Goal: Task Accomplishment & Management: Complete application form

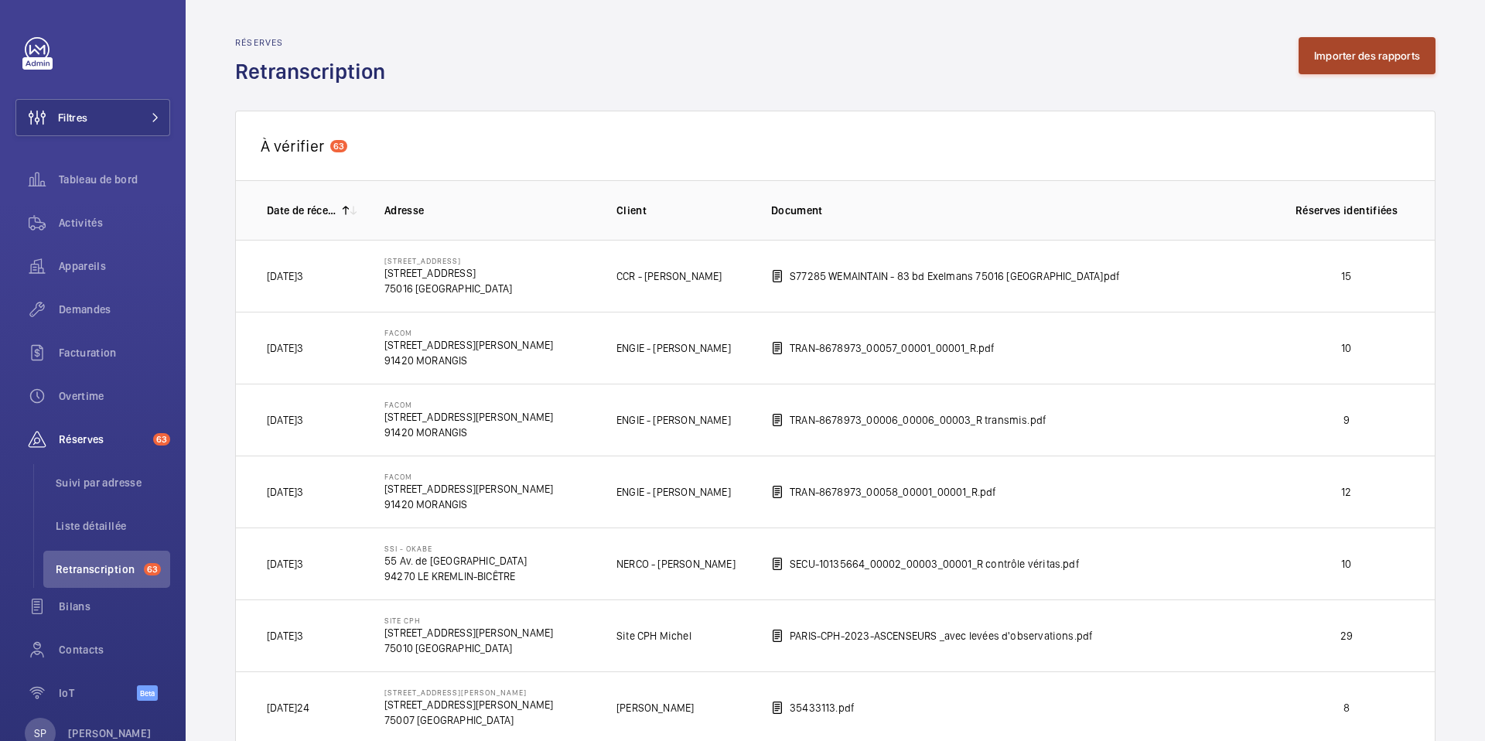
click at [1341, 42] on button "Importer des rapports" at bounding box center [1367, 55] width 137 height 37
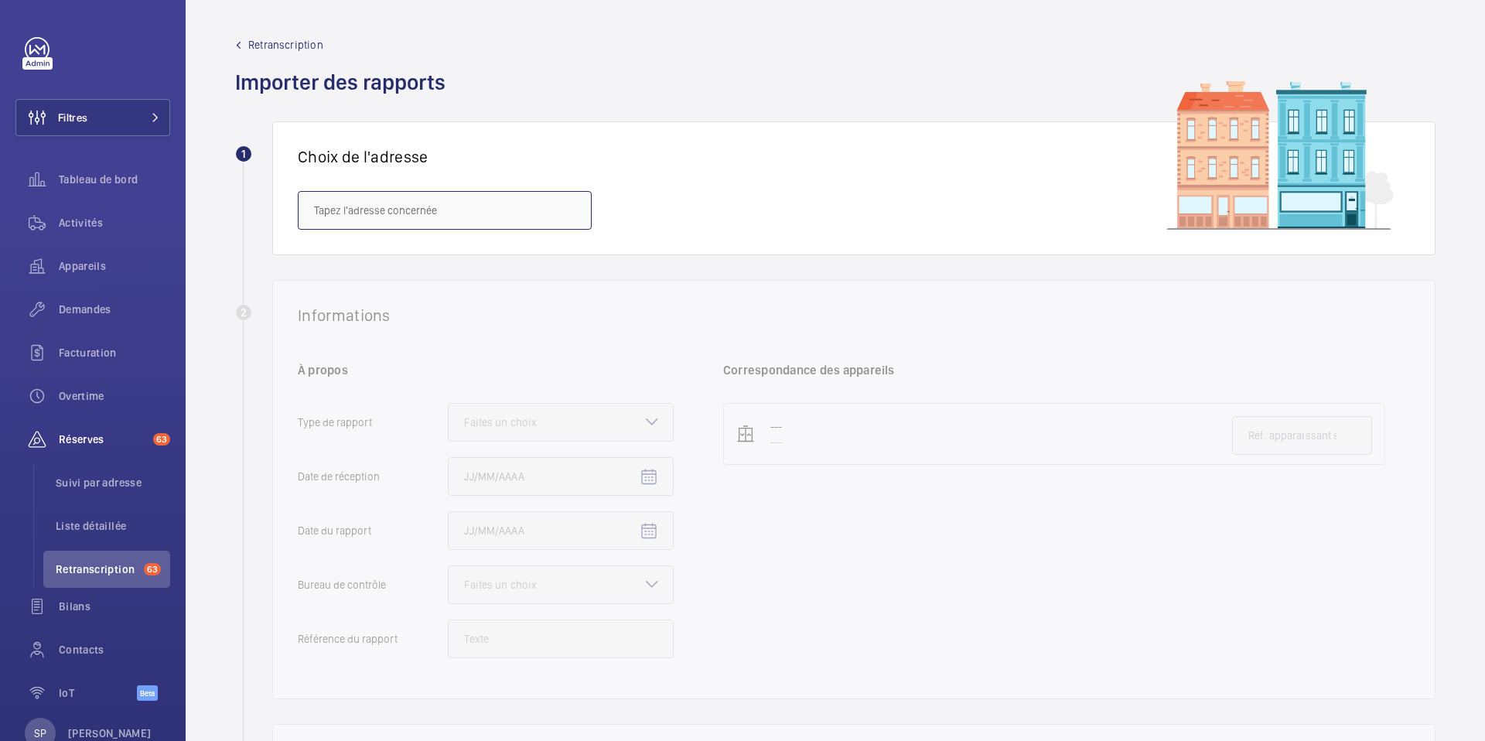
click at [353, 222] on input "text" at bounding box center [445, 210] width 294 height 39
paste input "[PERSON_NAME]"
drag, startPoint x: 364, startPoint y: 212, endPoint x: 301, endPoint y: 212, distance: 62.6
click at [301, 212] on input "[PERSON_NAME]" at bounding box center [445, 210] width 294 height 39
click at [359, 271] on mat-option "Bonvin - [STREET_ADDRESS][PERSON_NAME]" at bounding box center [445, 256] width 292 height 37
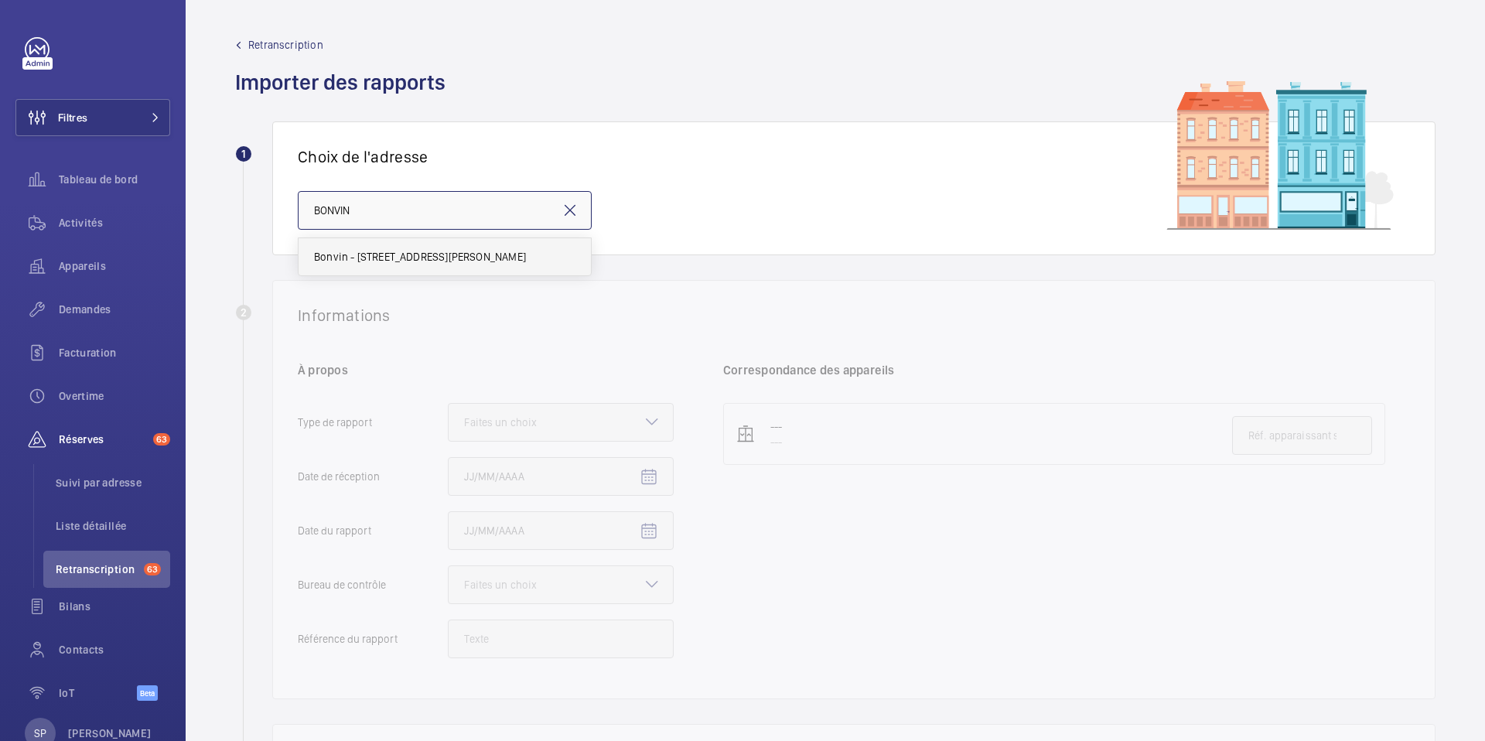
type input "Bonvin - [STREET_ADDRESS][PERSON_NAME]"
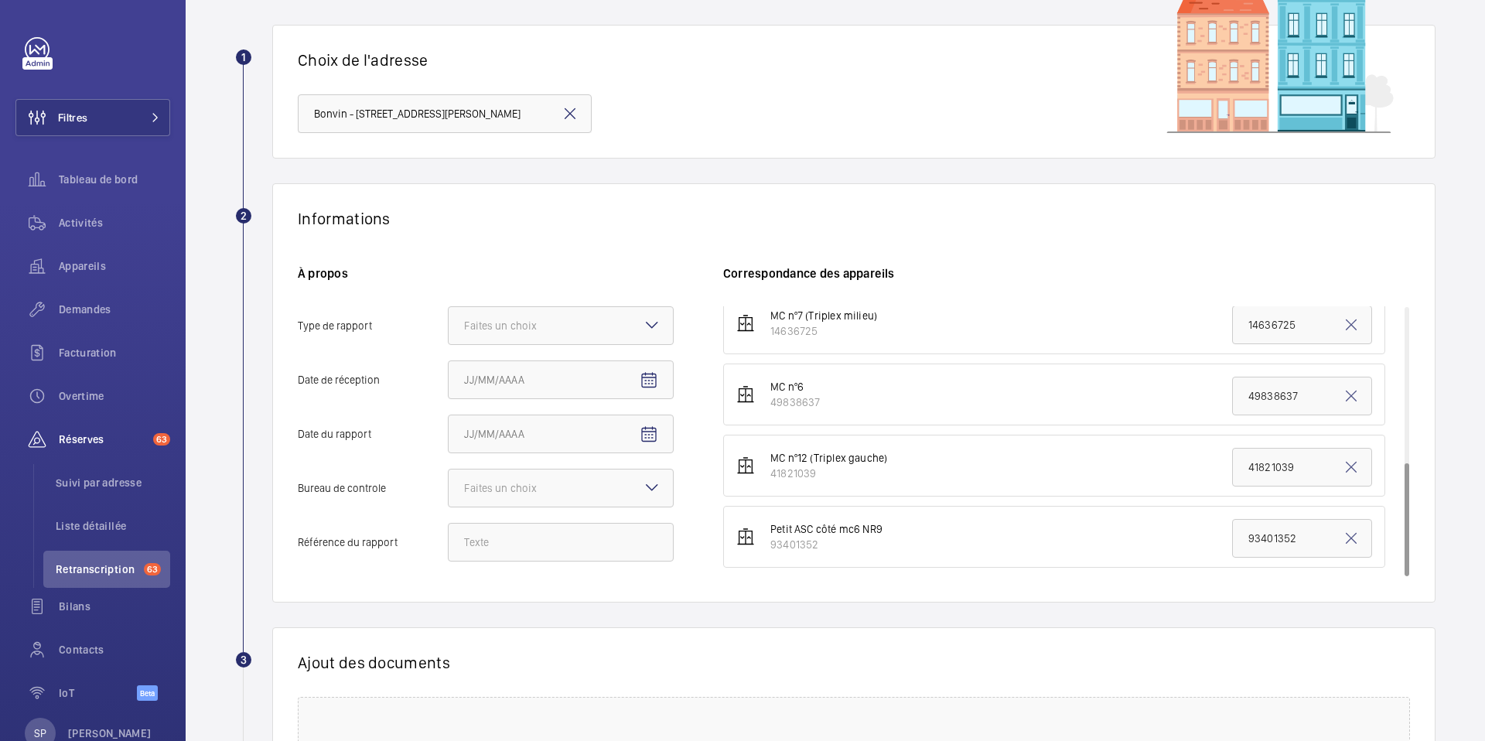
scroll to position [109, 0]
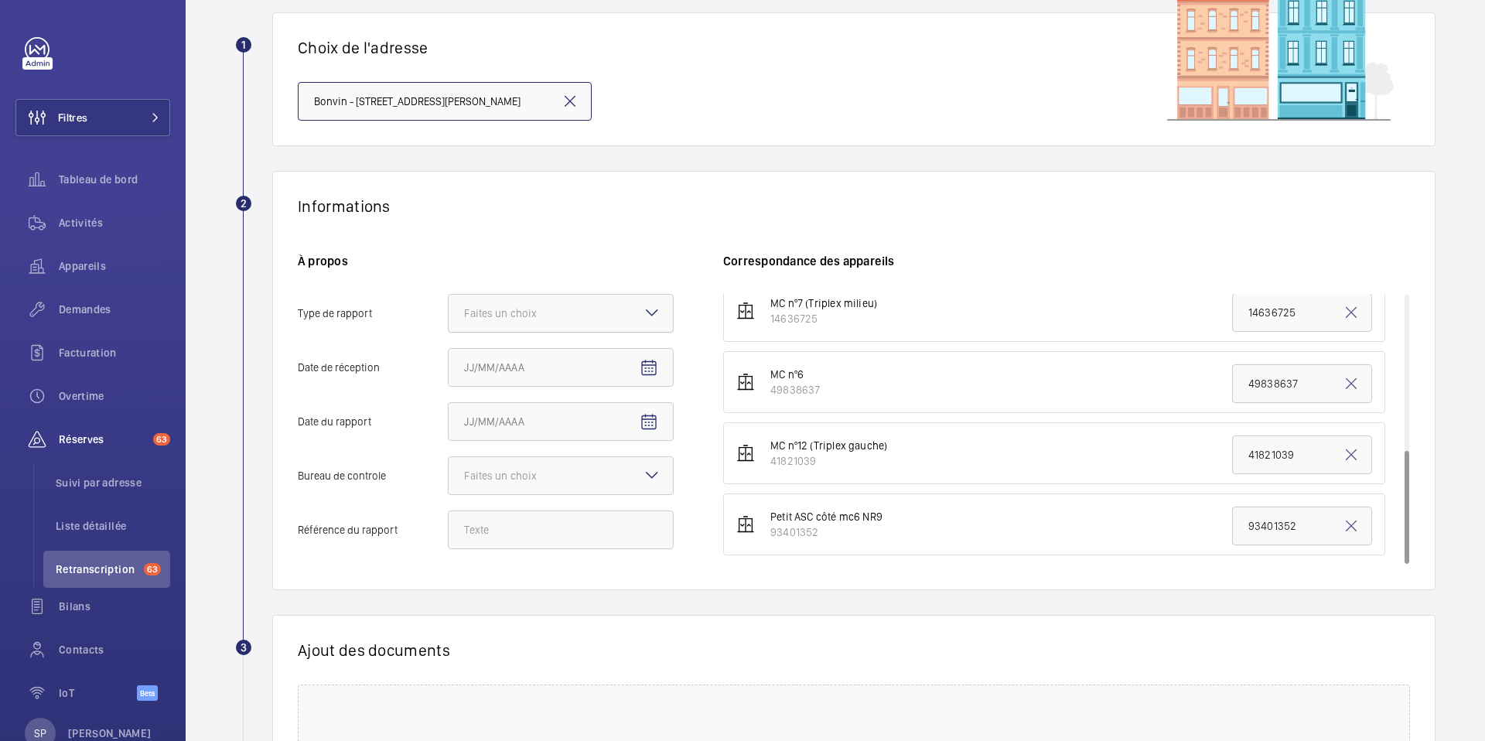
click at [538, 314] on div "Faites un choix" at bounding box center [519, 313] width 111 height 15
click at [449, 314] on input "Type de rapport Faites un choix" at bounding box center [449, 313] width 0 height 37
click at [508, 366] on span "Périodique" at bounding box center [560, 360] width 193 height 15
click at [449, 332] on input "Type de rapport Faites un choix Périodique Quinquennal Audit" at bounding box center [449, 313] width 0 height 37
click at [549, 361] on input "Date de réception" at bounding box center [561, 367] width 226 height 39
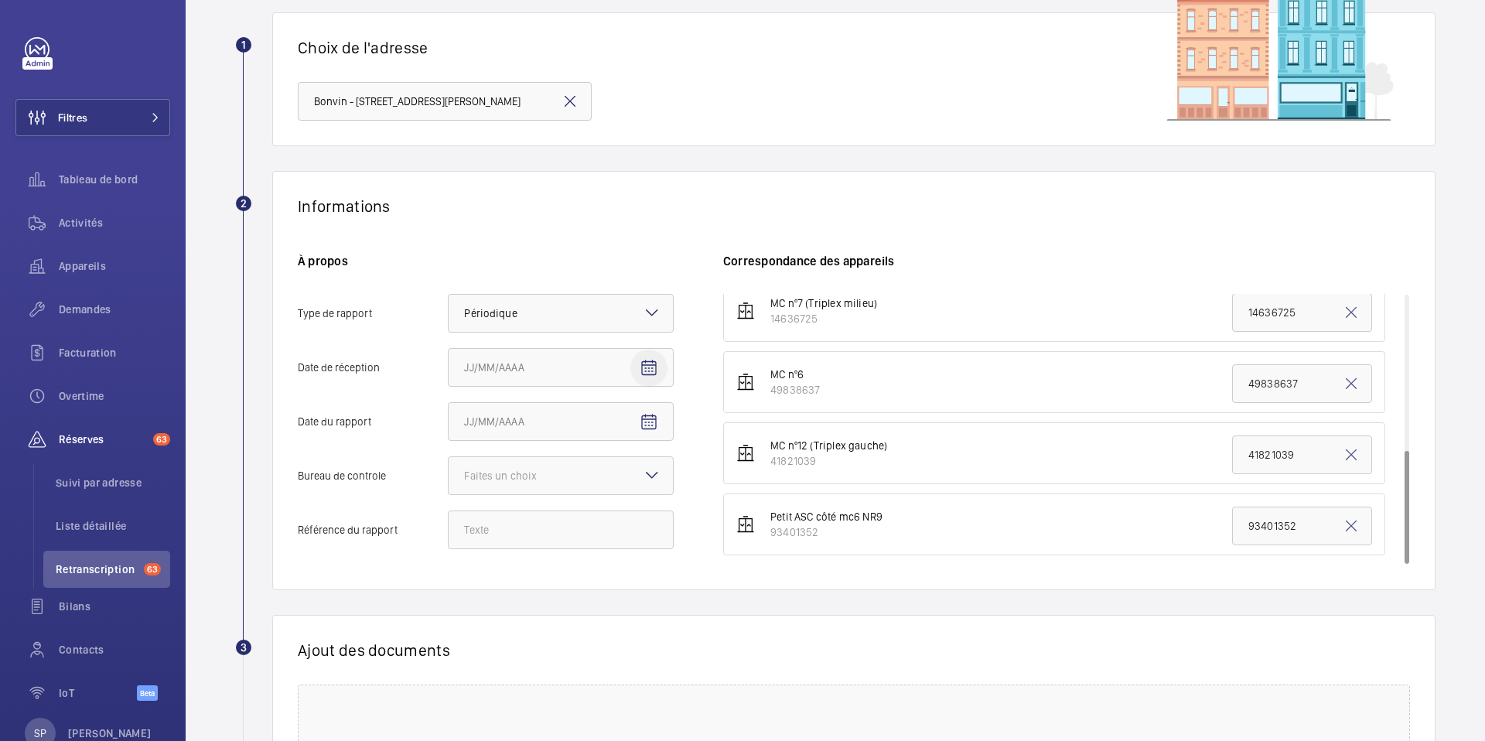
click at [657, 366] on mat-icon "Open calendar" at bounding box center [649, 368] width 19 height 19
click at [557, 577] on span "21" at bounding box center [563, 586] width 28 height 28
type input "[DATE]5"
click at [640, 414] on mat-icon "Open calendar" at bounding box center [649, 422] width 19 height 19
click at [624, 486] on span "Previous month" at bounding box center [627, 483] width 31 height 31
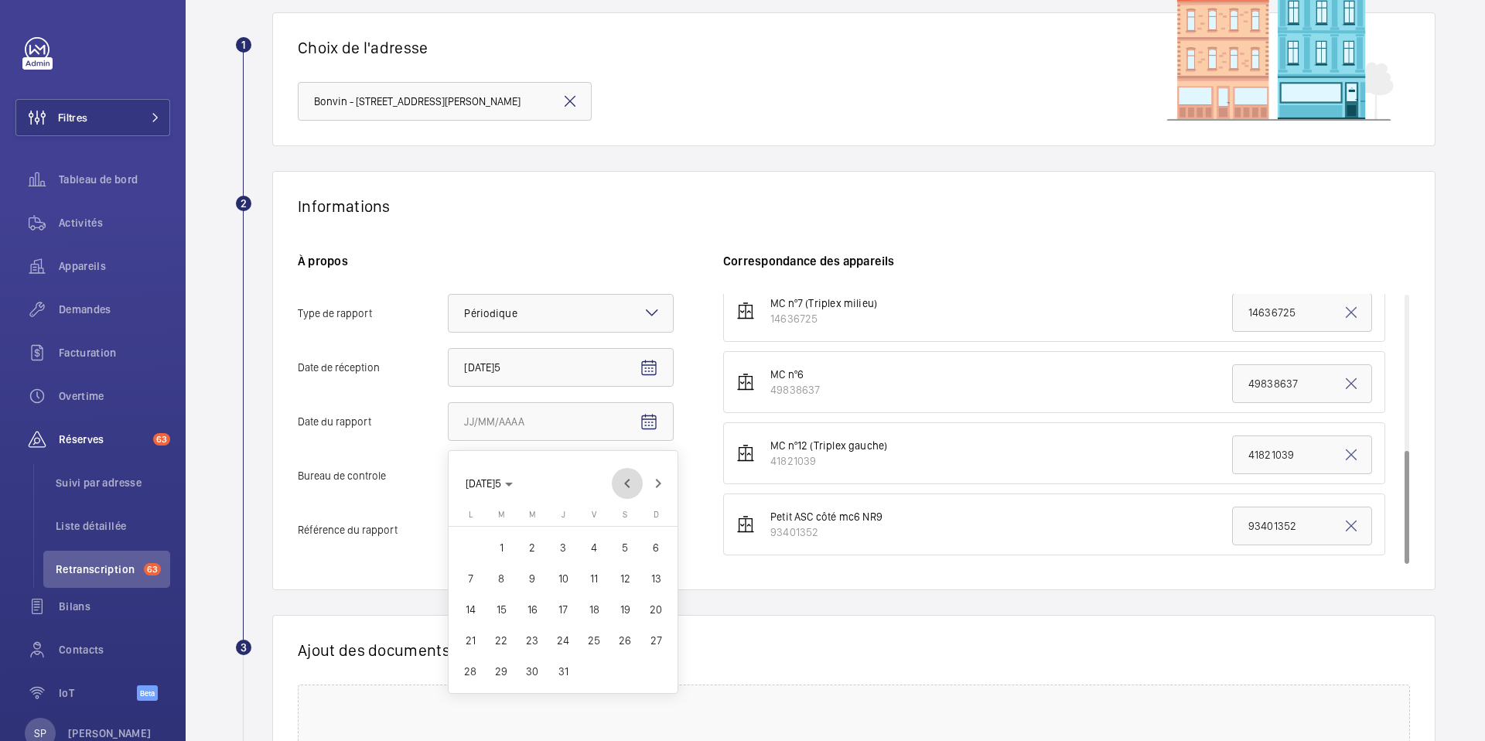
click at [624, 486] on span "Previous month" at bounding box center [627, 483] width 31 height 31
click at [523, 665] on span "28" at bounding box center [532, 671] width 28 height 28
type input "[DATE]"
click at [524, 468] on div "Faites un choix" at bounding box center [561, 475] width 224 height 15
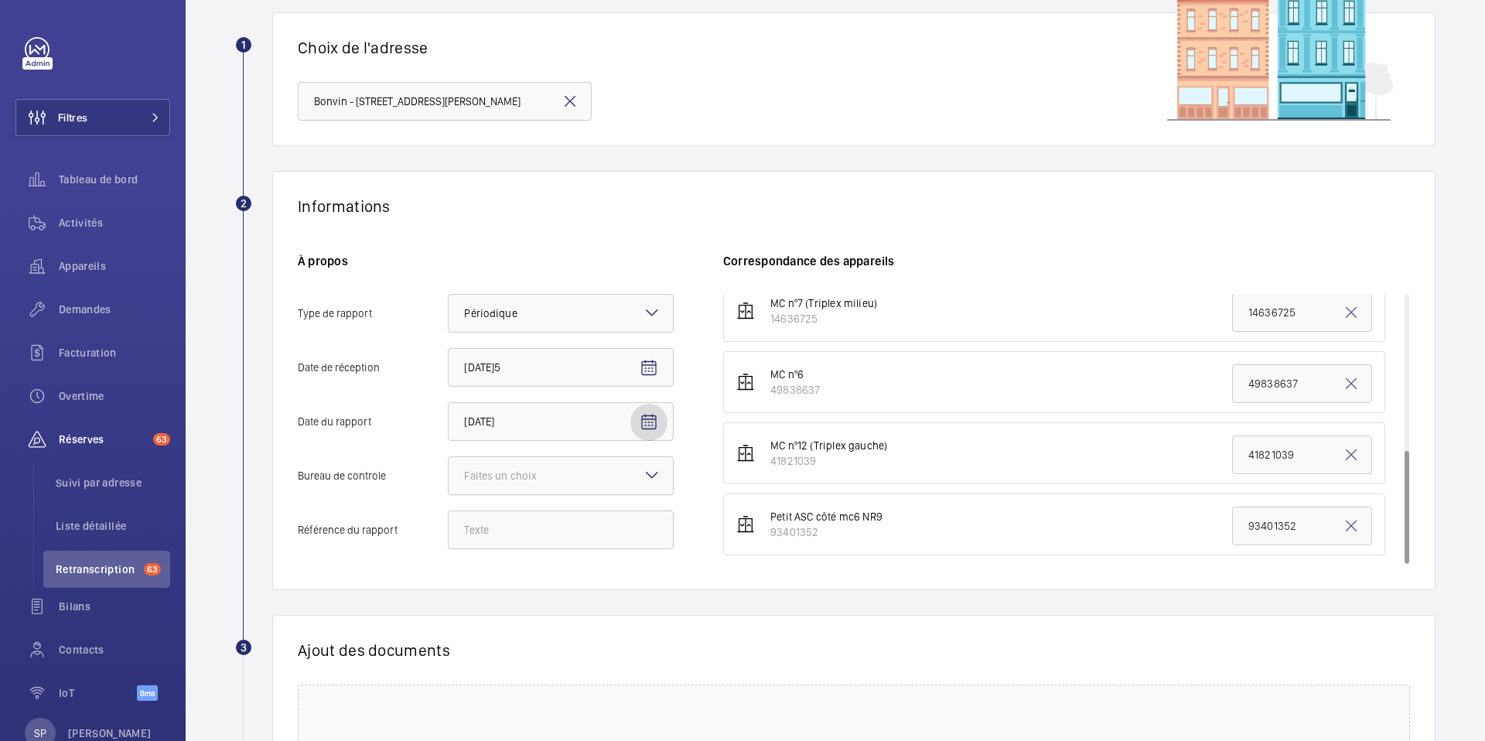
click at [449, 467] on input "Bureau de controle Faites un choix" at bounding box center [449, 475] width 0 height 37
click at [484, 554] on span "Autre" at bounding box center [560, 560] width 193 height 15
click at [449, 494] on input "Bureau de controle Faites un choix Veritas Autre" at bounding box center [449, 475] width 0 height 37
click at [510, 529] on input "Référence du rapport" at bounding box center [561, 529] width 226 height 39
paste input "38840/25/8027"
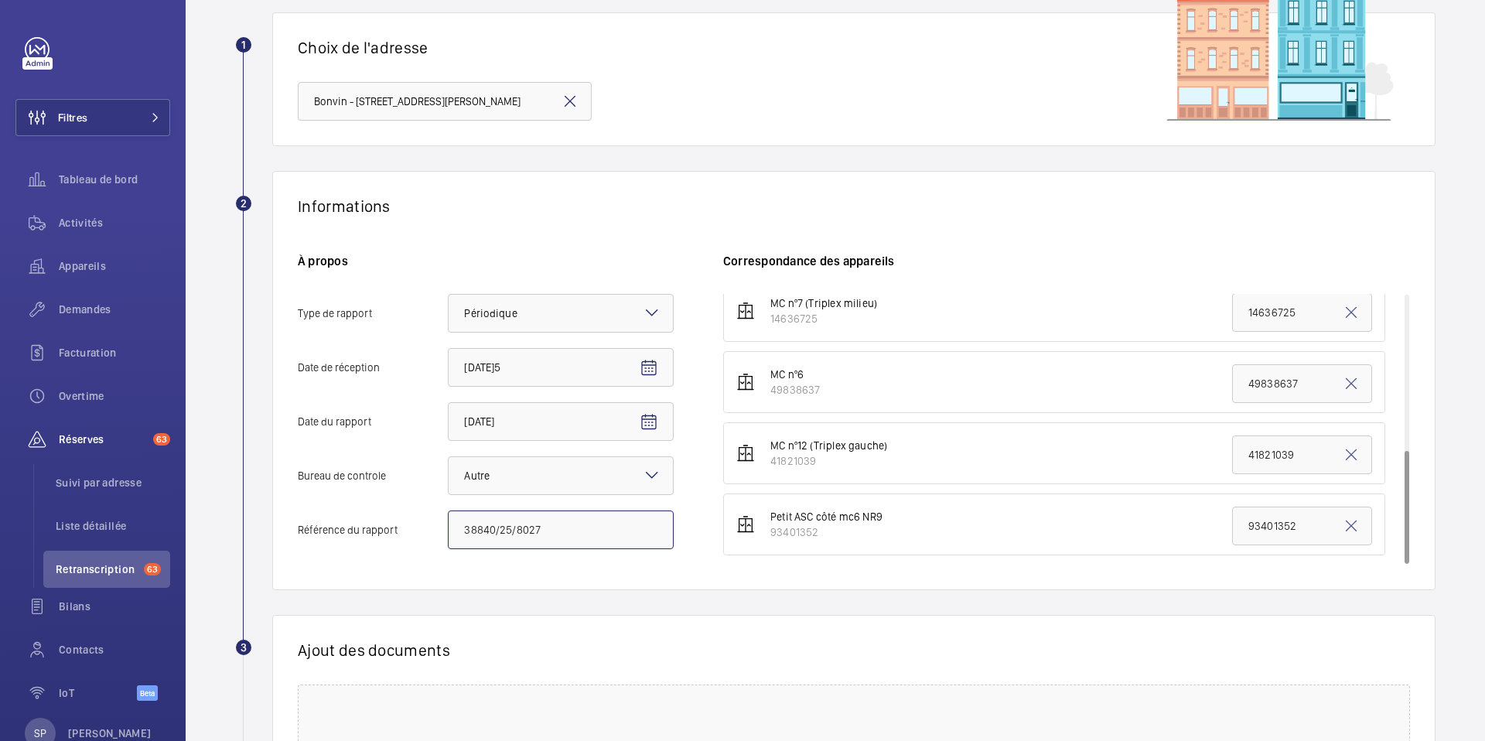
type input "38840/25/8027"
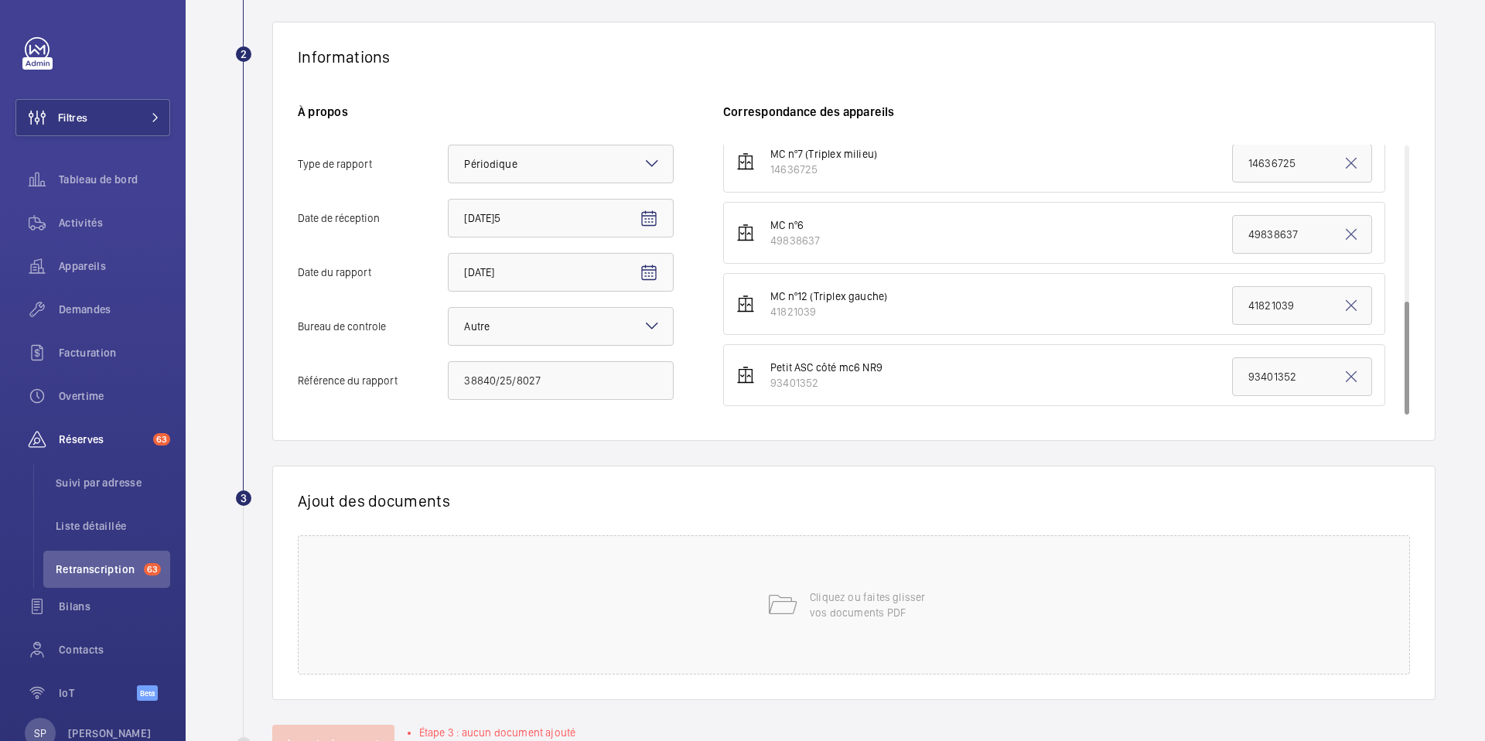
scroll to position [316, 0]
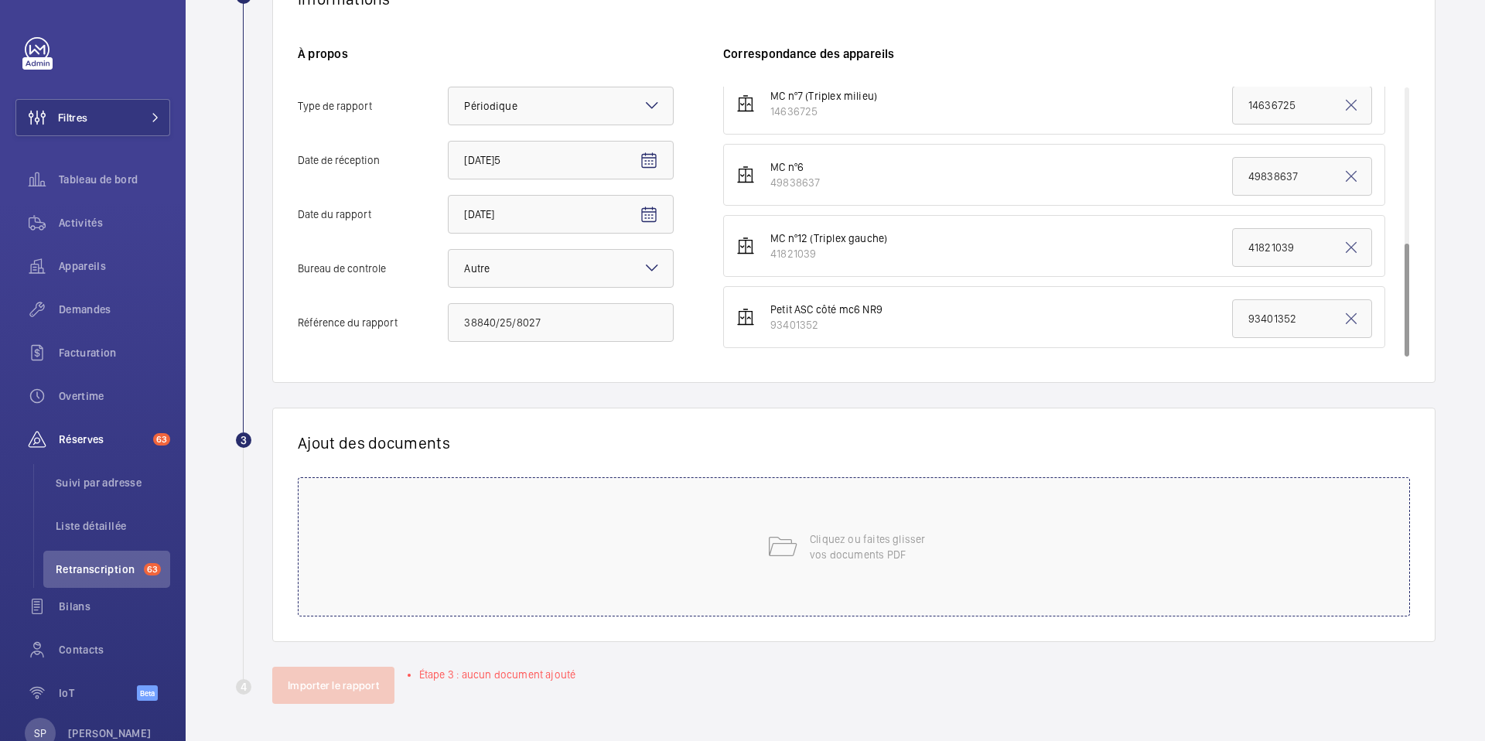
click at [736, 553] on div "Cliquez ou faites glisser vos documents PDF" at bounding box center [854, 546] width 1112 height 139
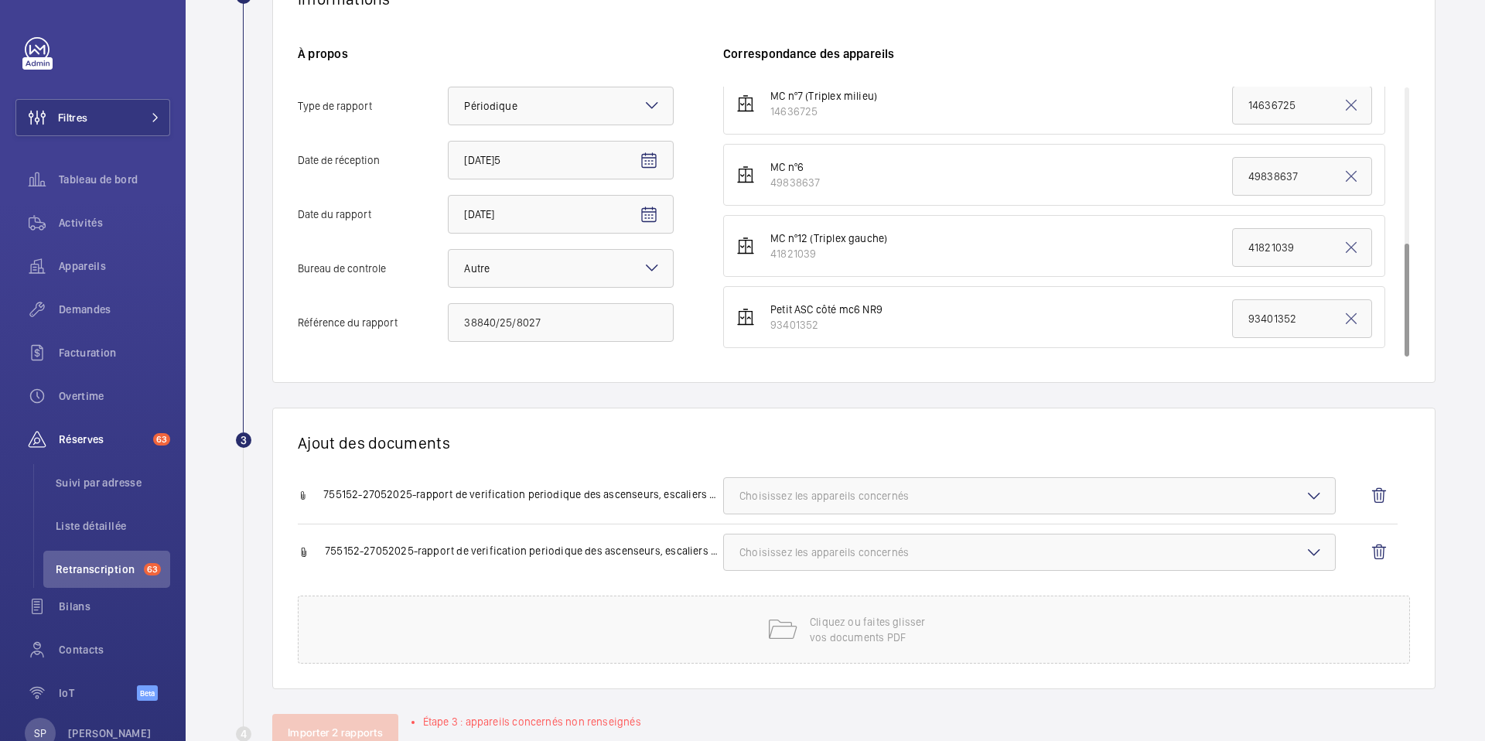
click at [936, 497] on span "Choisissez les appareils concernés" at bounding box center [1029, 495] width 580 height 15
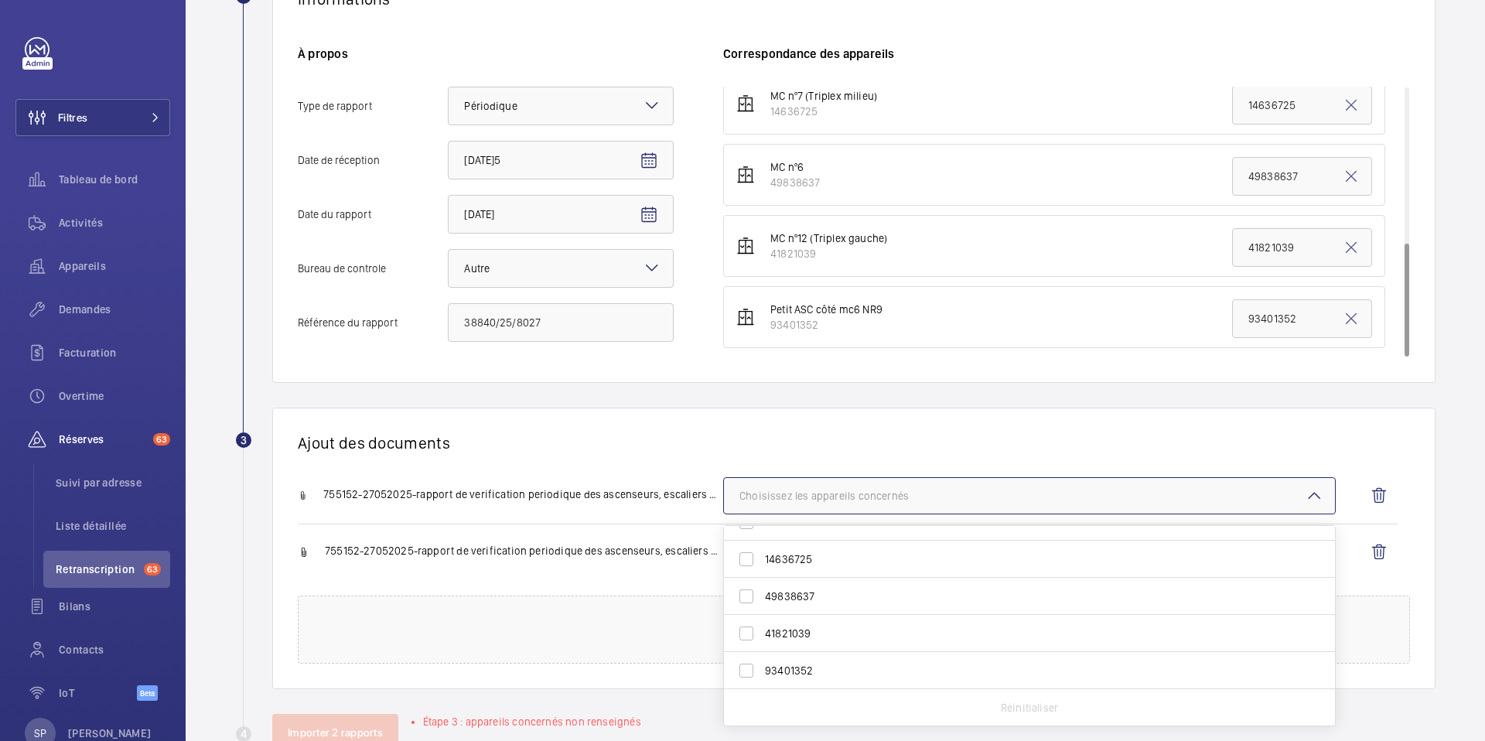
scroll to position [172, 0]
click at [835, 592] on span "49838637" at bounding box center [1030, 595] width 531 height 15
click at [762, 592] on input "49838637" at bounding box center [746, 595] width 31 height 31
checkbox input "true"
click at [787, 669] on span "93401352" at bounding box center [1030, 669] width 531 height 15
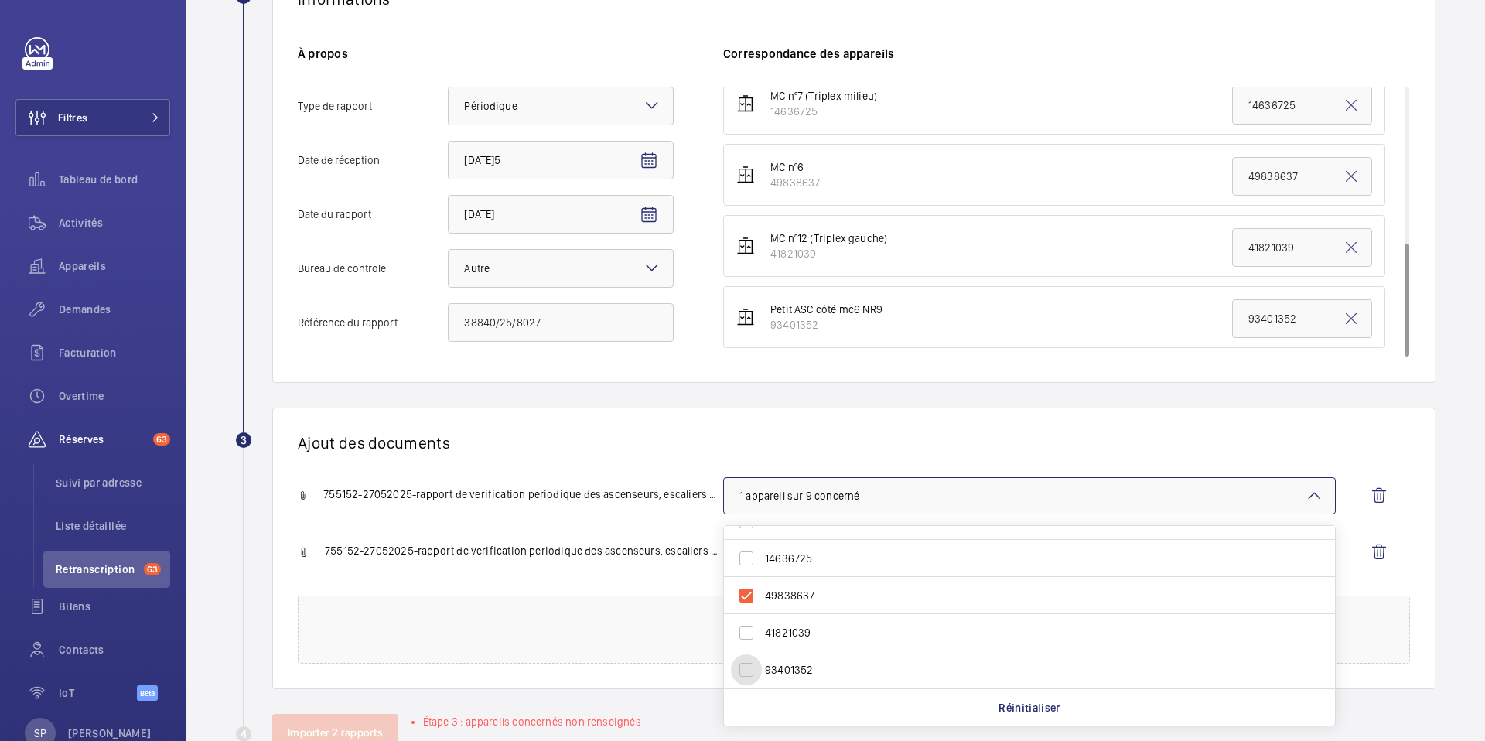
click at [762, 669] on input "93401352" at bounding box center [746, 669] width 31 height 31
checkbox input "true"
click at [794, 580] on span "14636725" at bounding box center [1030, 581] width 531 height 15
click at [762, 580] on input "14636725" at bounding box center [746, 581] width 31 height 31
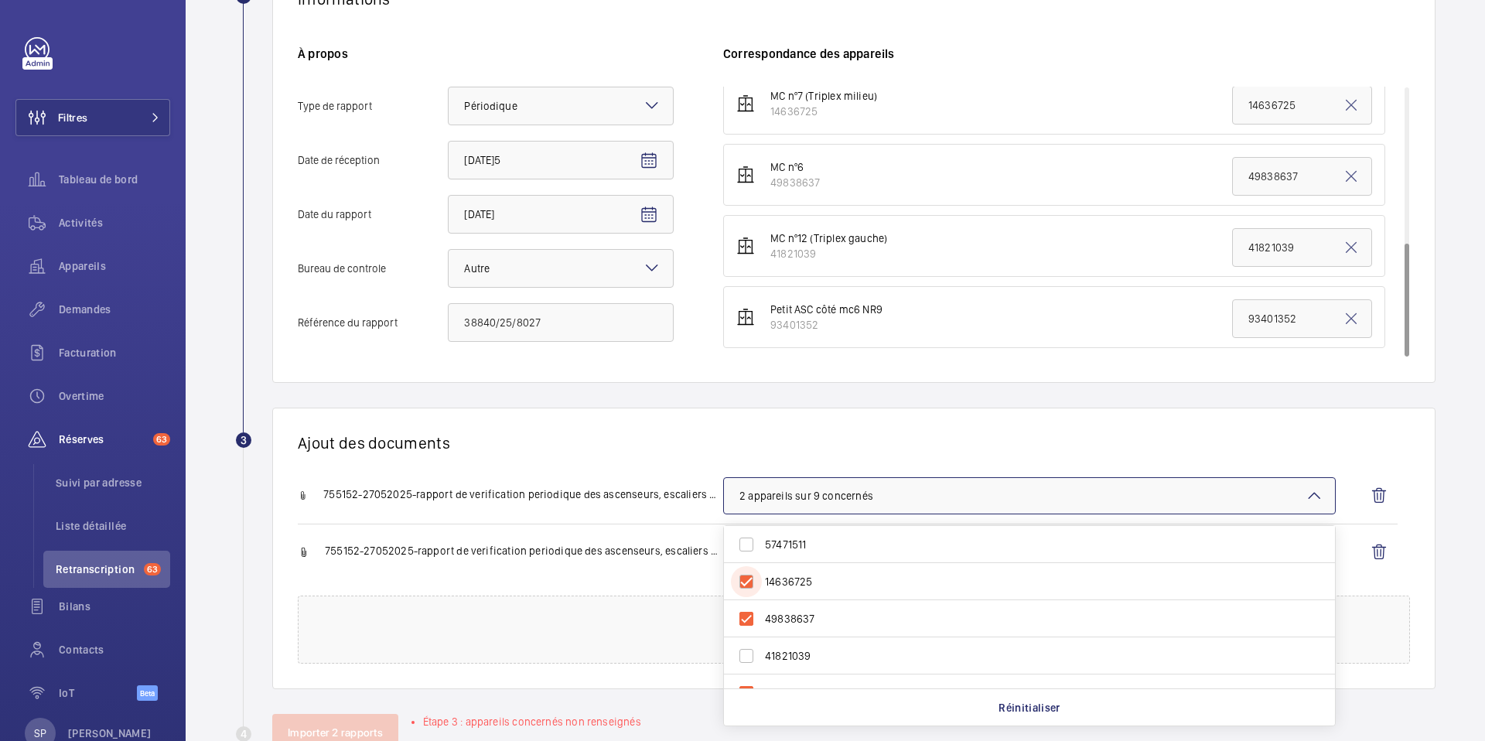
checkbox input "true"
click at [786, 551] on span "37454764" at bounding box center [1030, 544] width 531 height 15
click at [762, 551] on input "37454764" at bounding box center [746, 544] width 31 height 31
checkbox input "true"
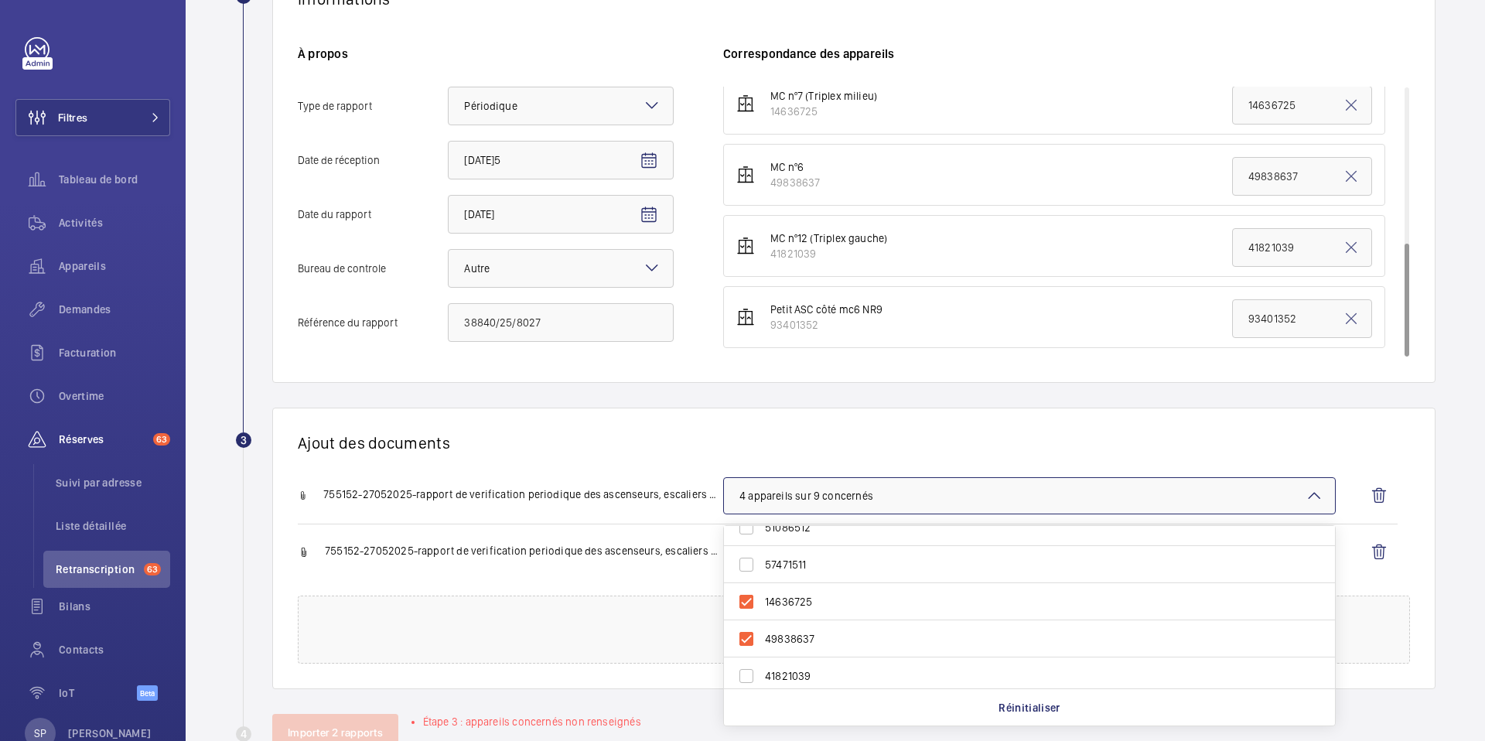
scroll to position [172, 0]
click at [783, 625] on span "41821039" at bounding box center [1030, 632] width 531 height 15
click at [762, 624] on input "41821039" at bounding box center [746, 632] width 31 height 31
checkbox input "true"
click at [702, 465] on div "Ajout des documents 755152-27052025-rapport de verification periodique des asce…" at bounding box center [853, 549] width 1163 height 282
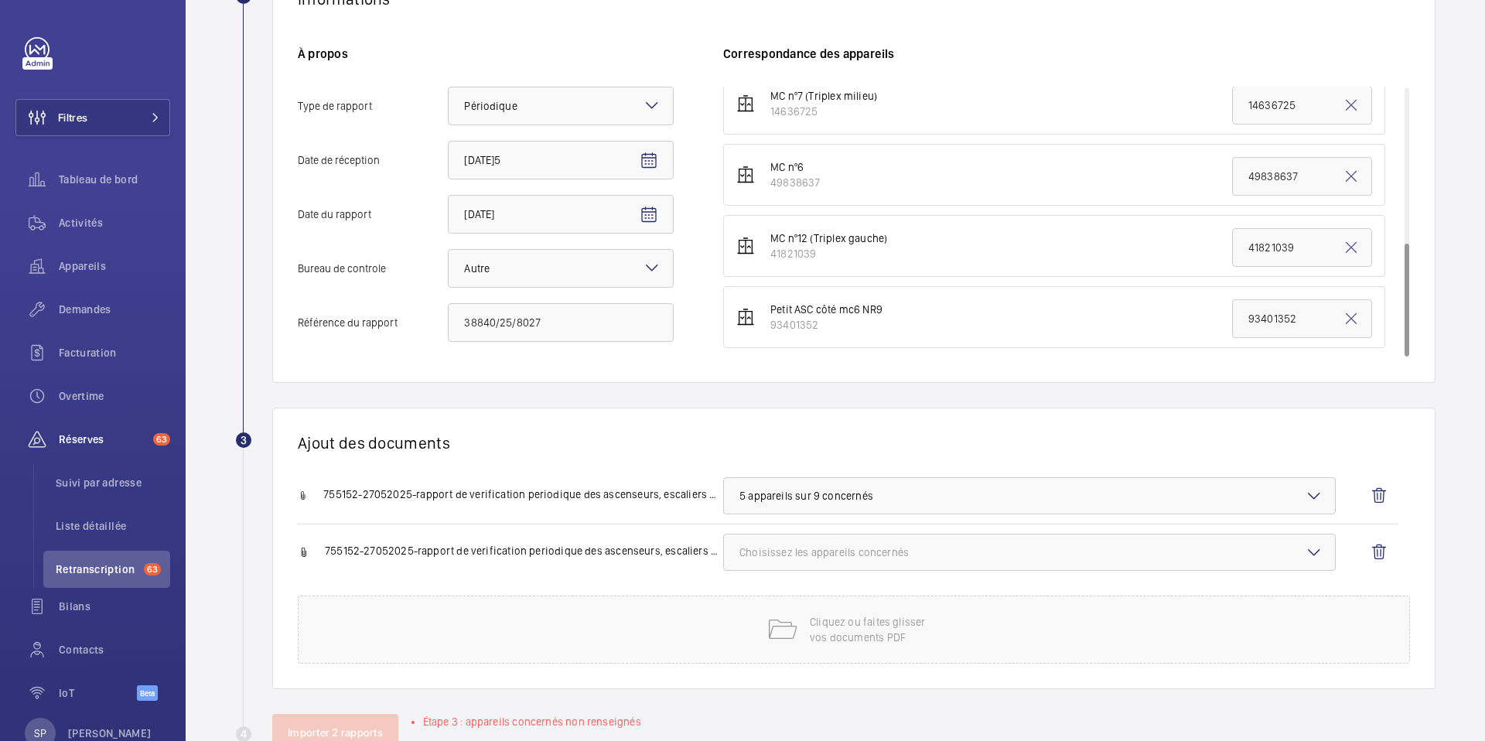
click at [741, 557] on span "Choisissez les appareils concernés" at bounding box center [1029, 551] width 580 height 15
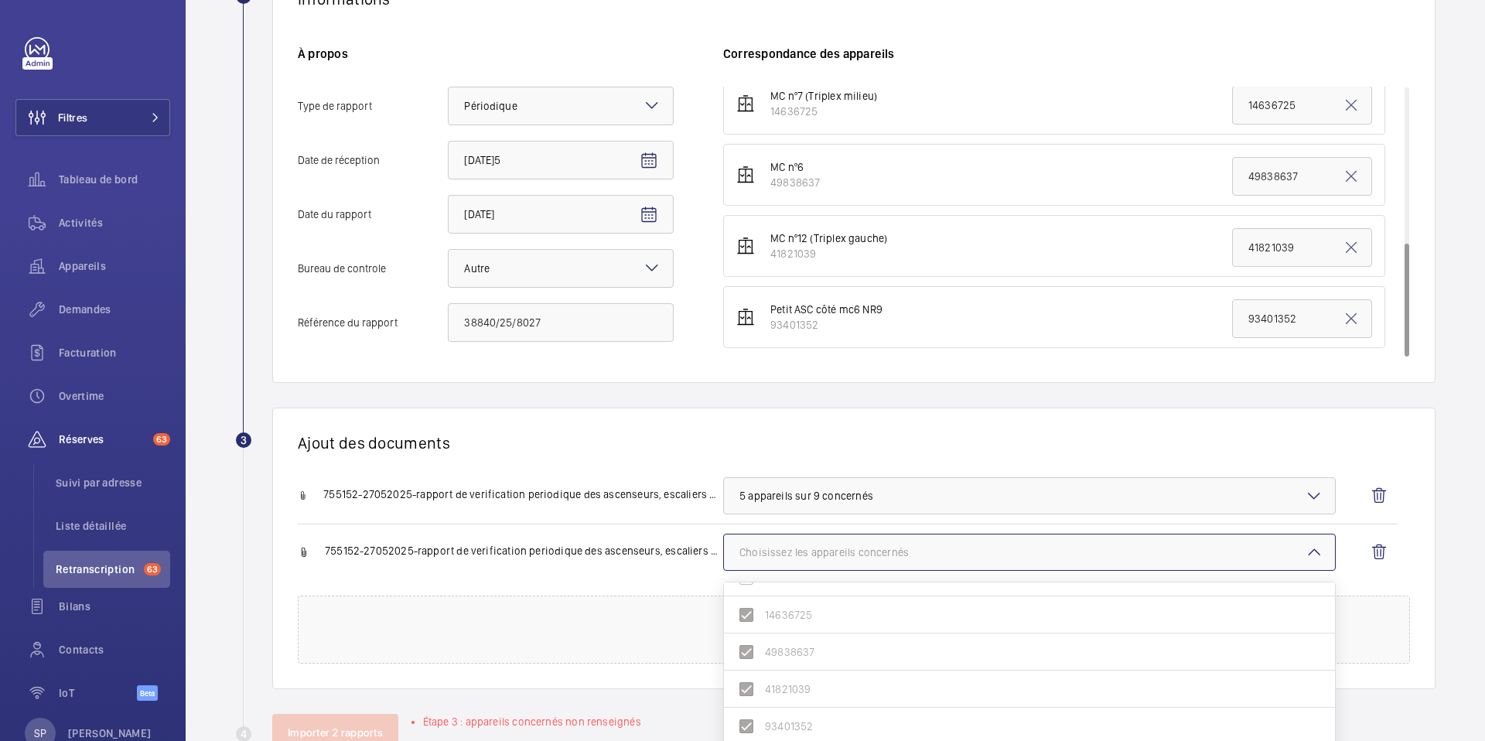
click at [618, 582] on div "755152-27052025-rapport de verification periodique des ascenseurs, escaliers me…" at bounding box center [848, 559] width 1100 height 71
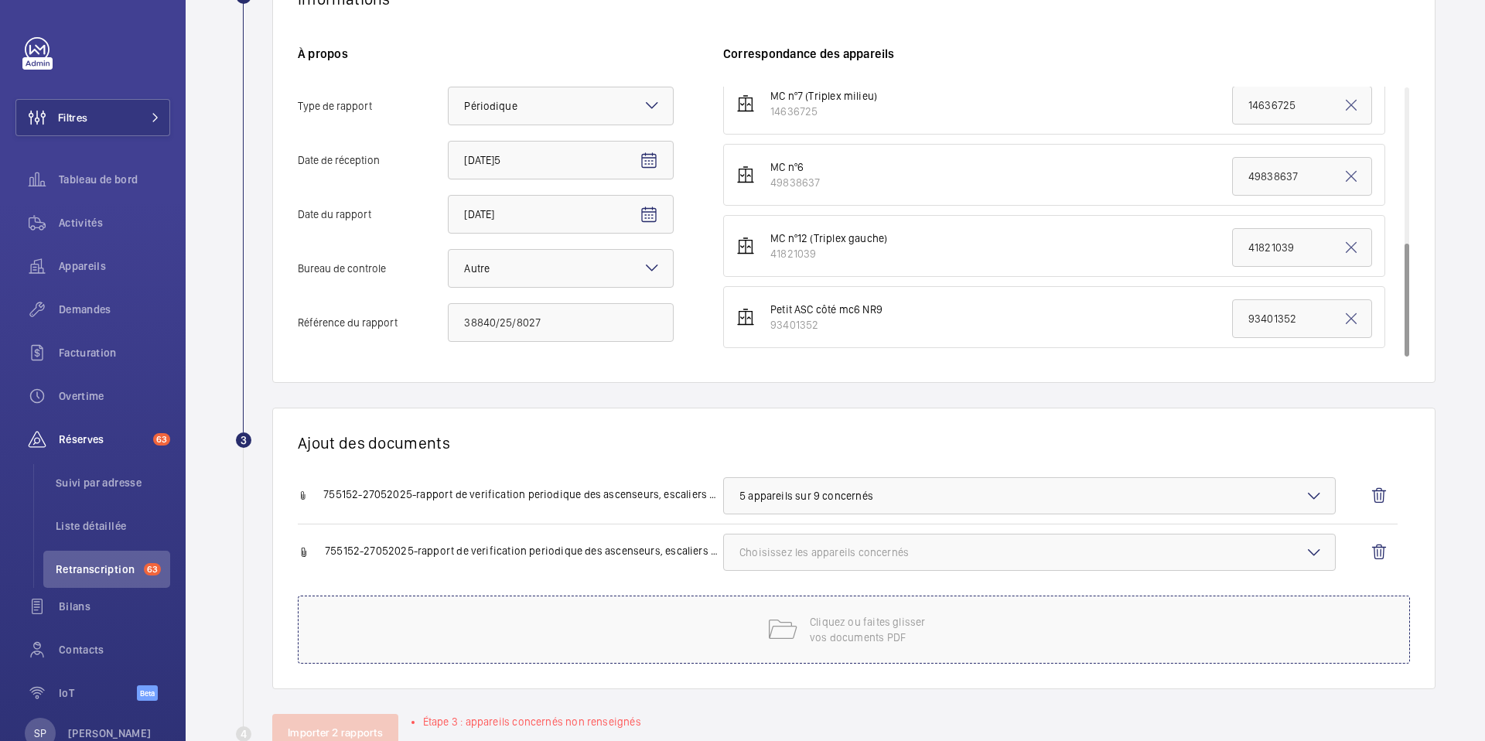
scroll to position [364, 0]
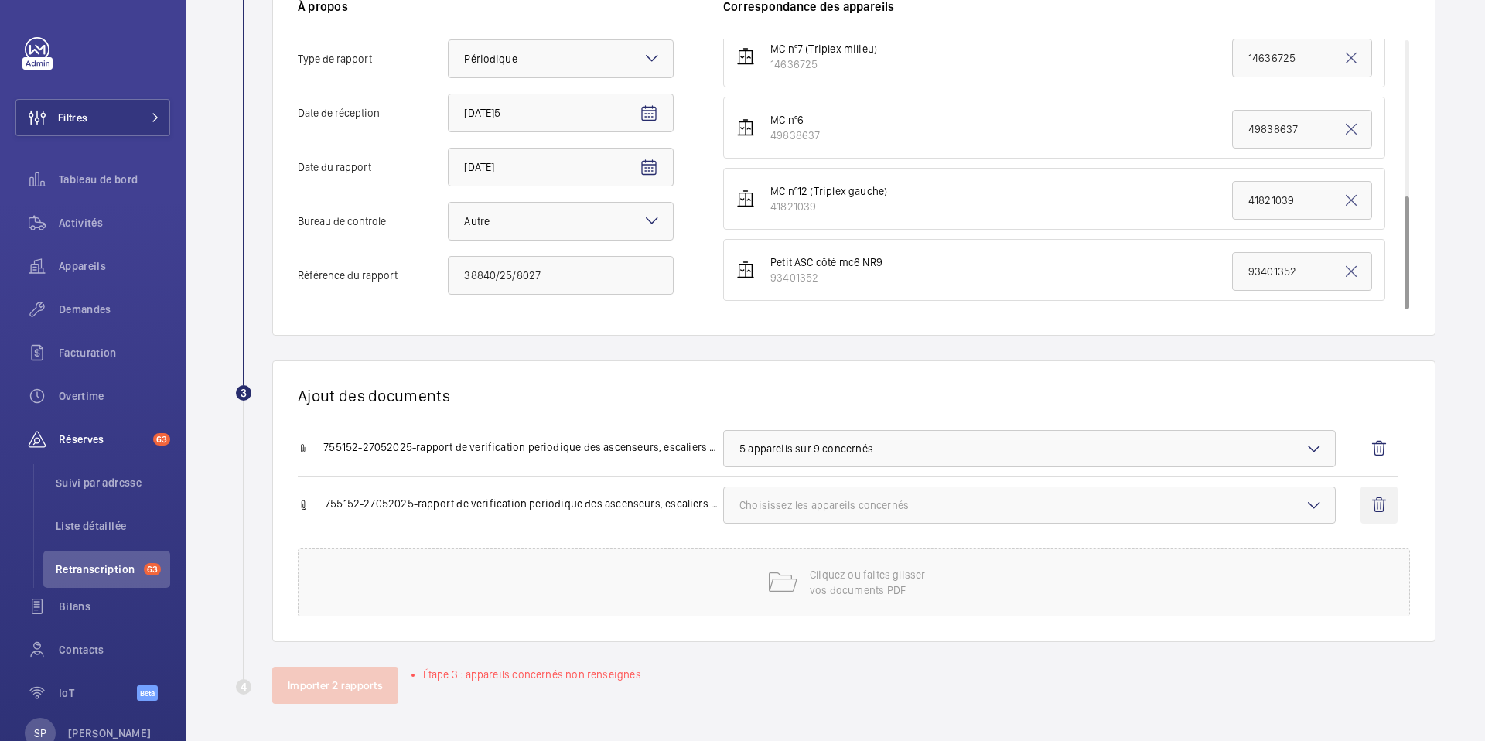
click at [1383, 503] on wm-front-icon-button at bounding box center [1378, 504] width 37 height 37
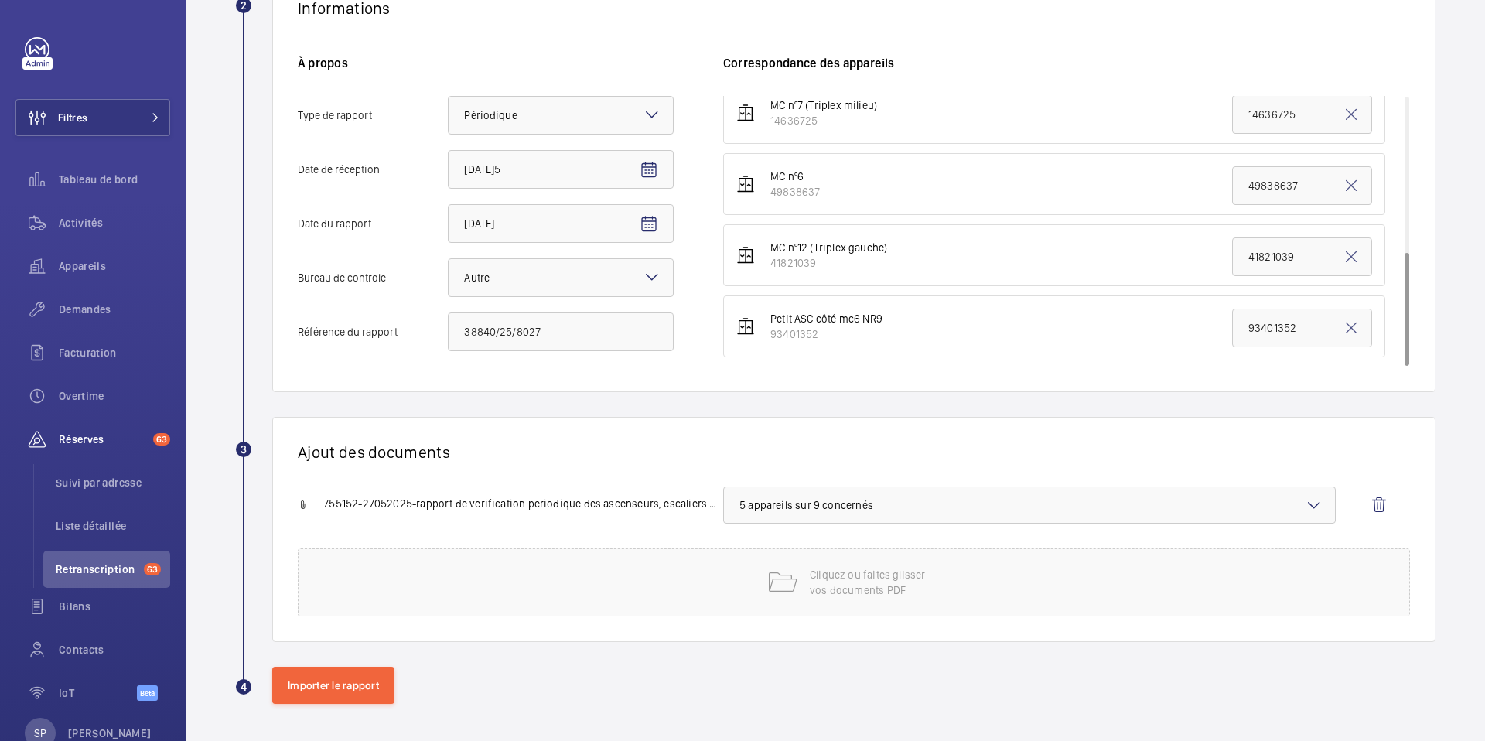
scroll to position [307, 0]
click at [341, 682] on button "Importer le rapport" at bounding box center [333, 685] width 122 height 37
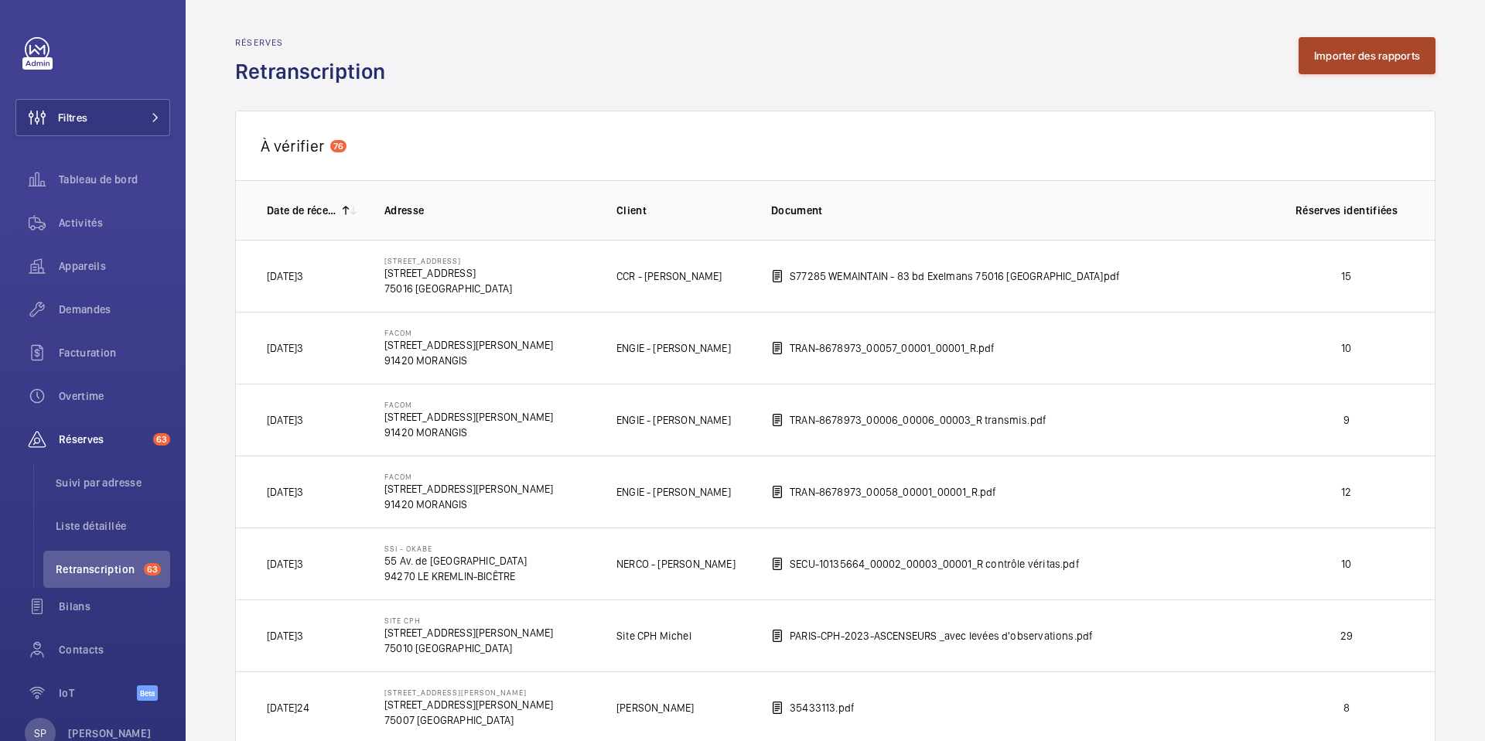
click at [1349, 59] on button "Importer des rapports" at bounding box center [1367, 55] width 137 height 37
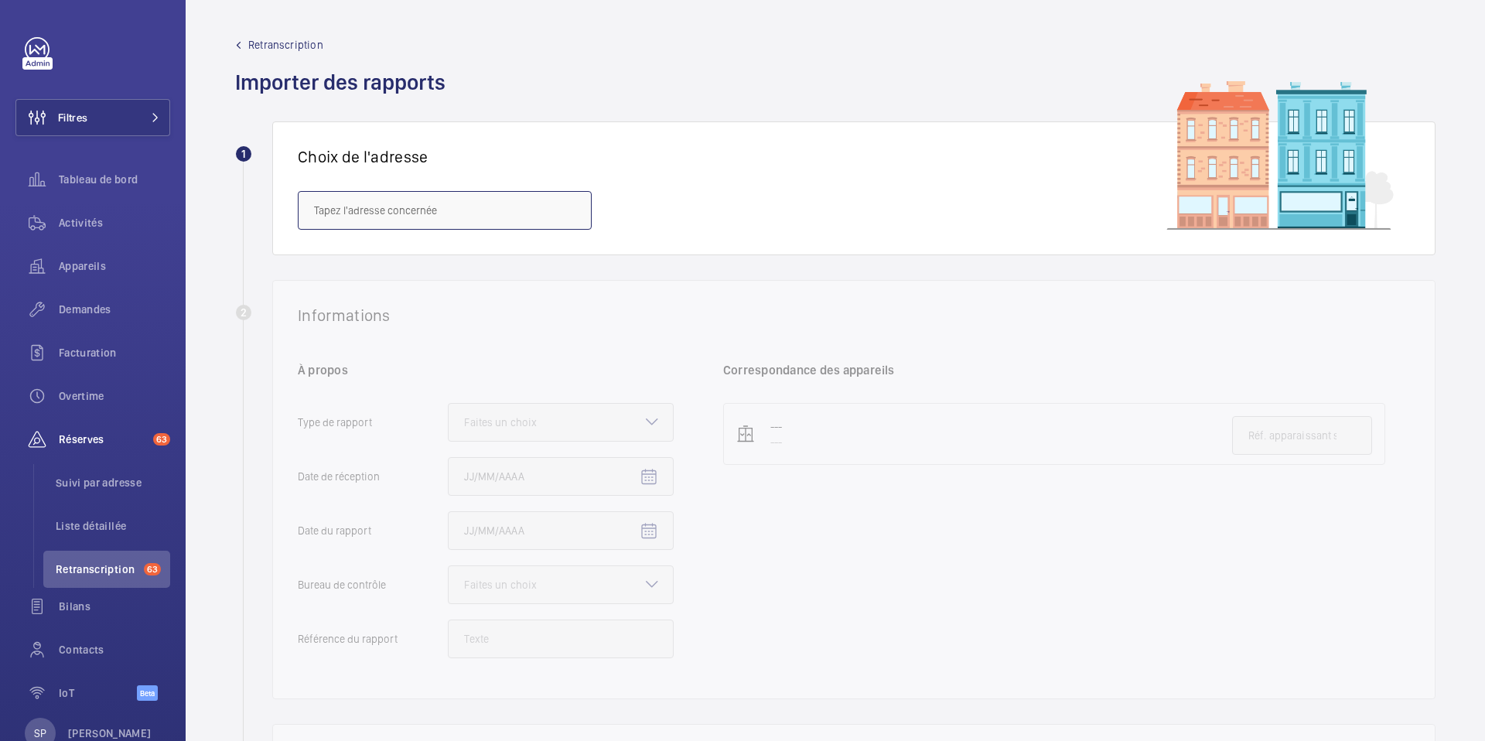
click at [340, 212] on input "text" at bounding box center [445, 210] width 294 height 39
click at [422, 258] on span "SODEXO - [STREET_ADDRESS] - SANTOS / DUMONT - [STREET_ADDRESS] [PERSON_NAME][GE…" at bounding box center [444, 256] width 261 height 15
type input "SODEXO - [STREET_ADDRESS] - SANTOS / DUMONT - [STREET_ADDRESS] [PERSON_NAME][GE…"
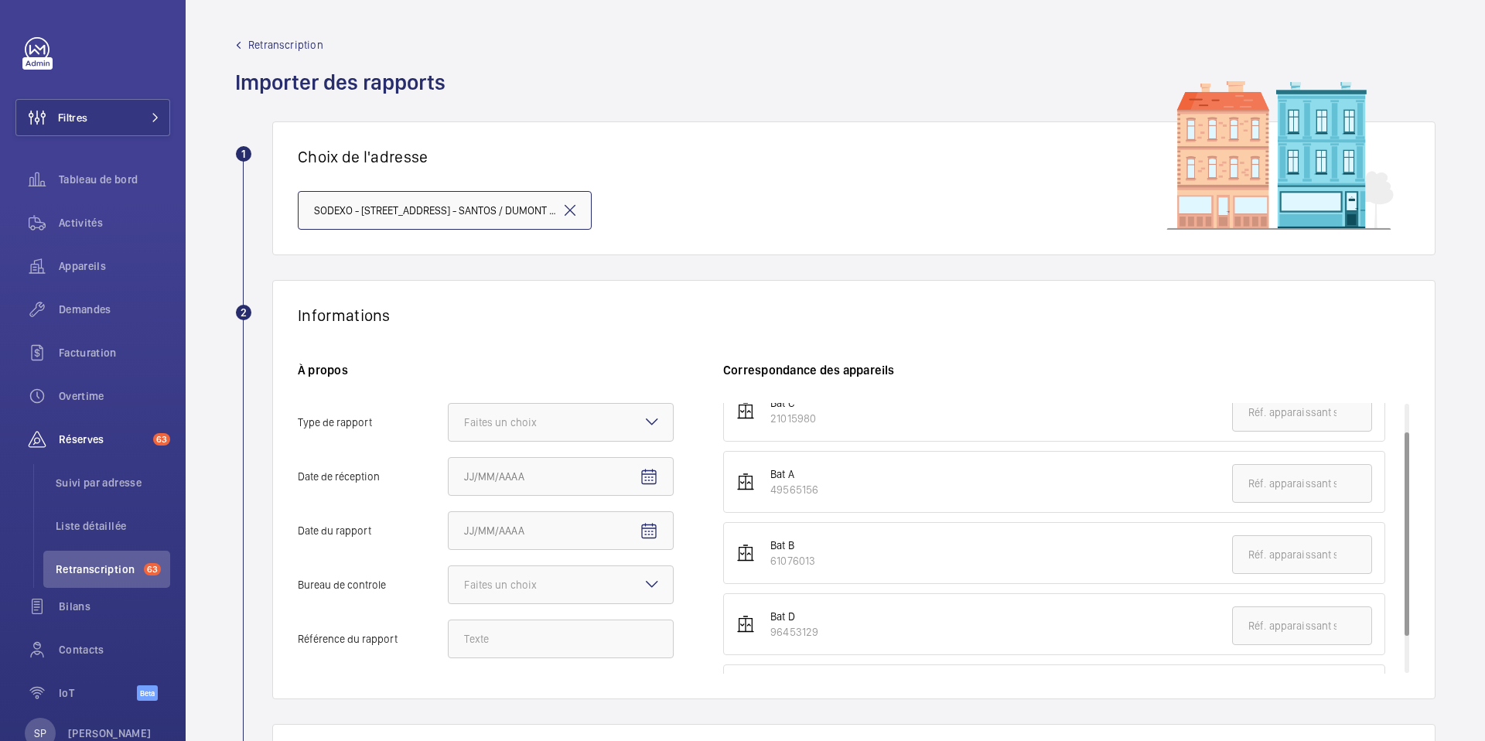
scroll to position [85, 0]
click at [543, 425] on div "Faites un choix" at bounding box center [519, 422] width 111 height 15
click at [449, 425] on input "Type de rapport Faites un choix" at bounding box center [449, 422] width 0 height 37
click at [514, 469] on span "Périodique" at bounding box center [560, 469] width 193 height 15
click at [449, 441] on input "Type de rapport Faites un choix Périodique Quinquennal Audit" at bounding box center [449, 422] width 0 height 37
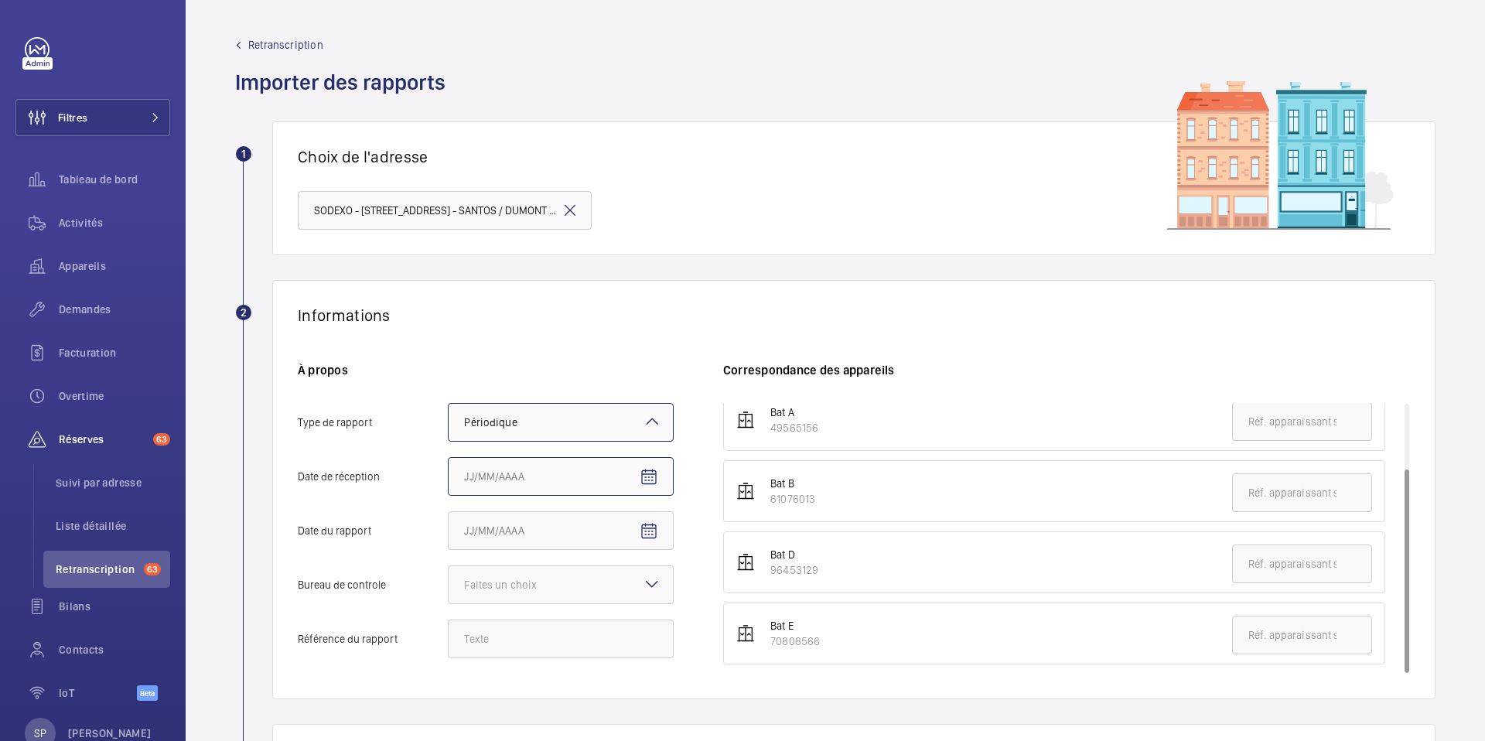
click at [524, 483] on input "Date de réception" at bounding box center [561, 476] width 226 height 39
click at [641, 479] on mat-icon "Open calendar" at bounding box center [649, 477] width 19 height 19
click at [554, 398] on span "21" at bounding box center [563, 404] width 28 height 28
type input "[DATE]5"
click at [611, 533] on input "Date du rapport" at bounding box center [561, 530] width 226 height 39
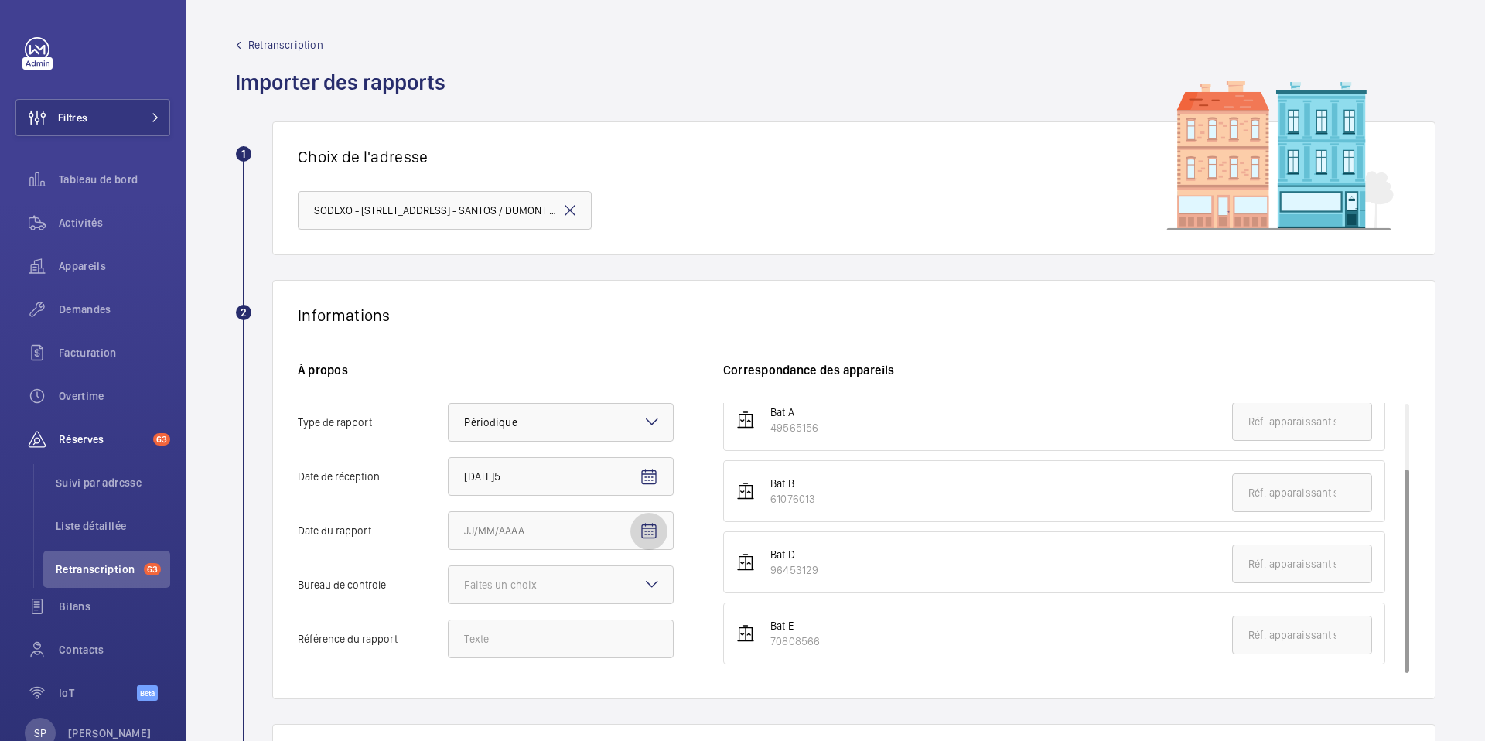
click at [646, 530] on mat-icon "Open calendar" at bounding box center [649, 531] width 19 height 19
click at [495, 299] on span "[DATE]" at bounding box center [480, 301] width 29 height 12
click at [412, 352] on div at bounding box center [742, 370] width 1485 height 741
click at [610, 524] on input "Date du rapport" at bounding box center [561, 530] width 226 height 39
click at [648, 531] on mat-icon "Open calendar" at bounding box center [649, 531] width 19 height 19
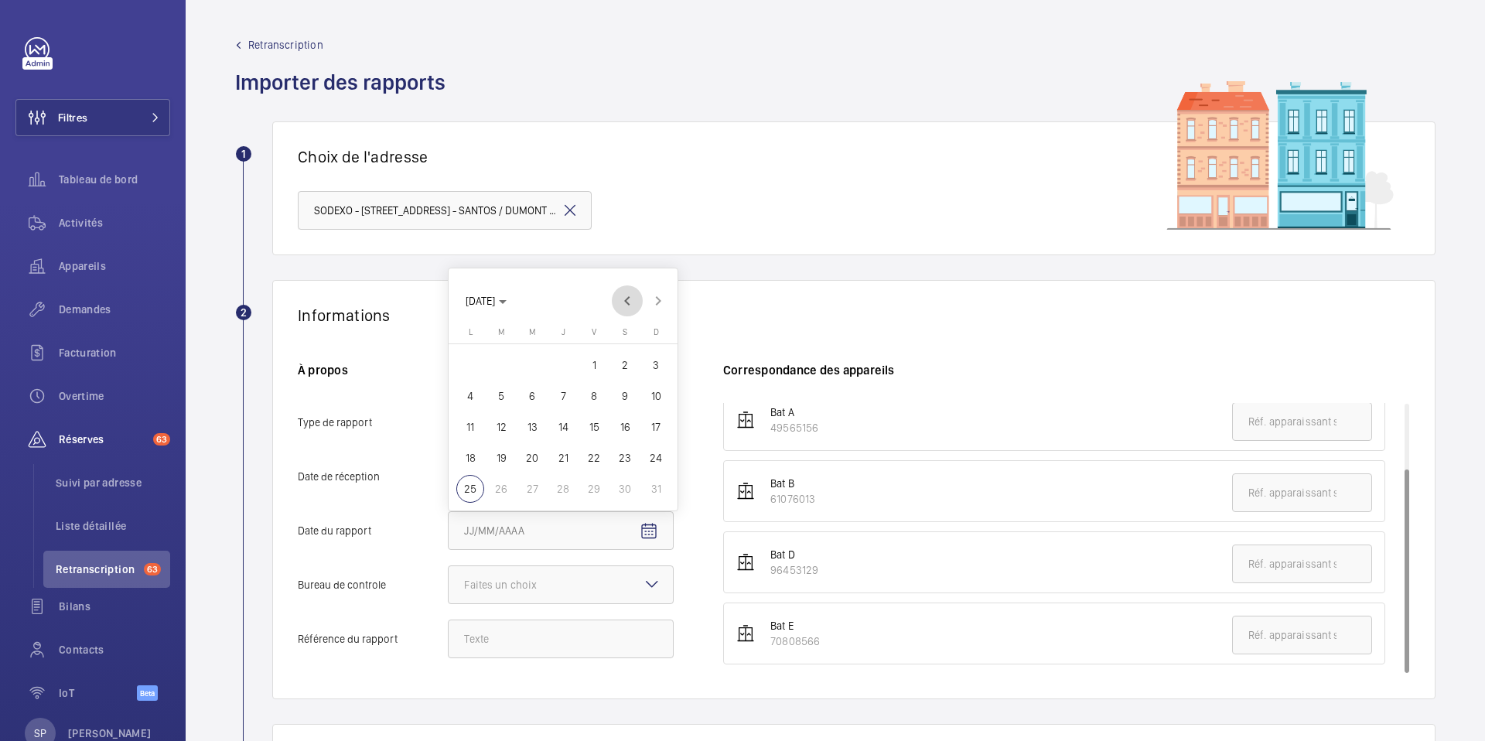
click at [626, 297] on span "Previous month" at bounding box center [627, 300] width 31 height 31
click at [626, 278] on span "Previous month" at bounding box center [627, 269] width 31 height 31
click at [556, 430] on span "15" at bounding box center [563, 427] width 28 height 28
type input "[DATE]"
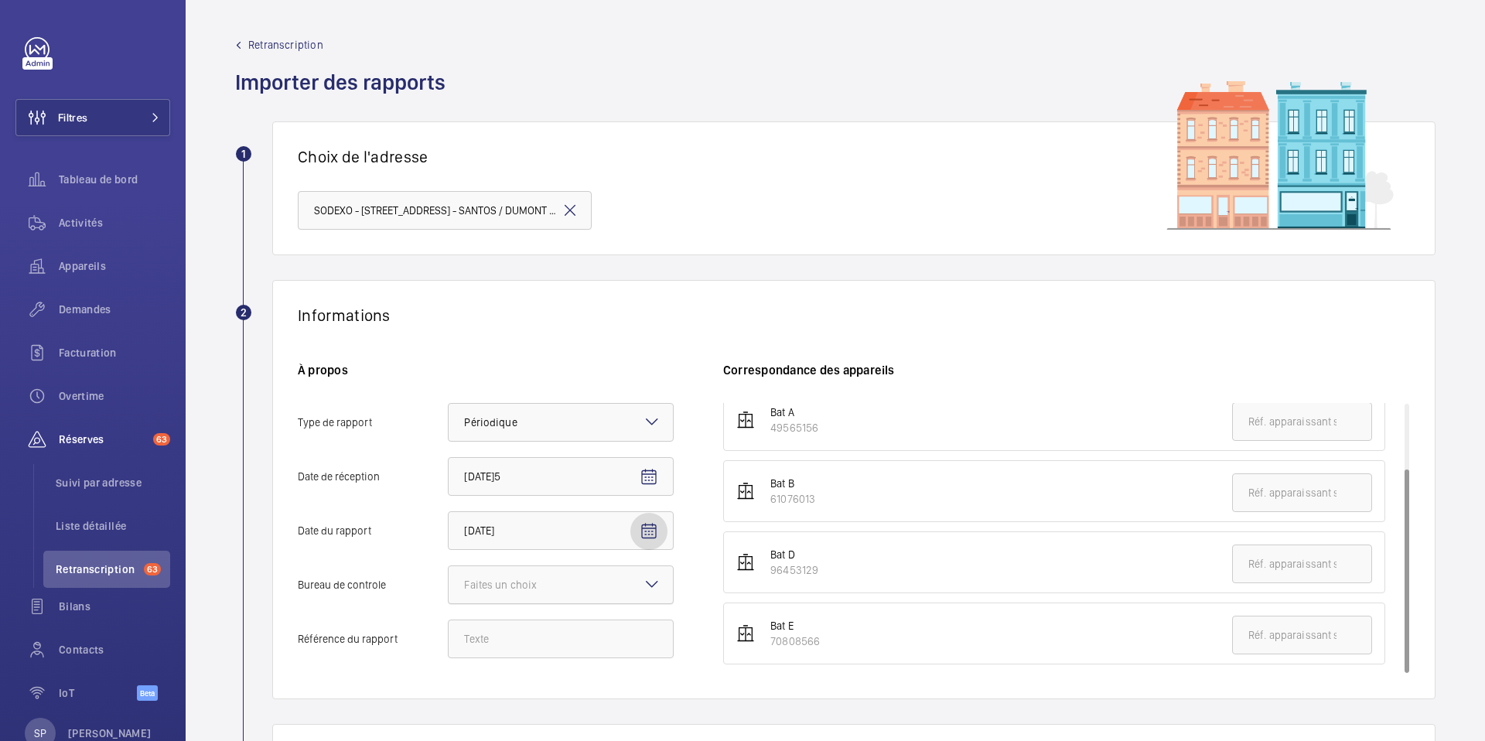
click at [593, 593] on div at bounding box center [561, 584] width 224 height 37
click at [449, 593] on input "Bureau de controle Faites un choix" at bounding box center [449, 584] width 0 height 37
click at [538, 670] on span "Autre" at bounding box center [560, 669] width 193 height 15
click at [449, 603] on input "Bureau de controle Faites un choix Veritas Autre" at bounding box center [449, 584] width 0 height 37
click at [541, 636] on input "Référence du rapport" at bounding box center [561, 639] width 226 height 39
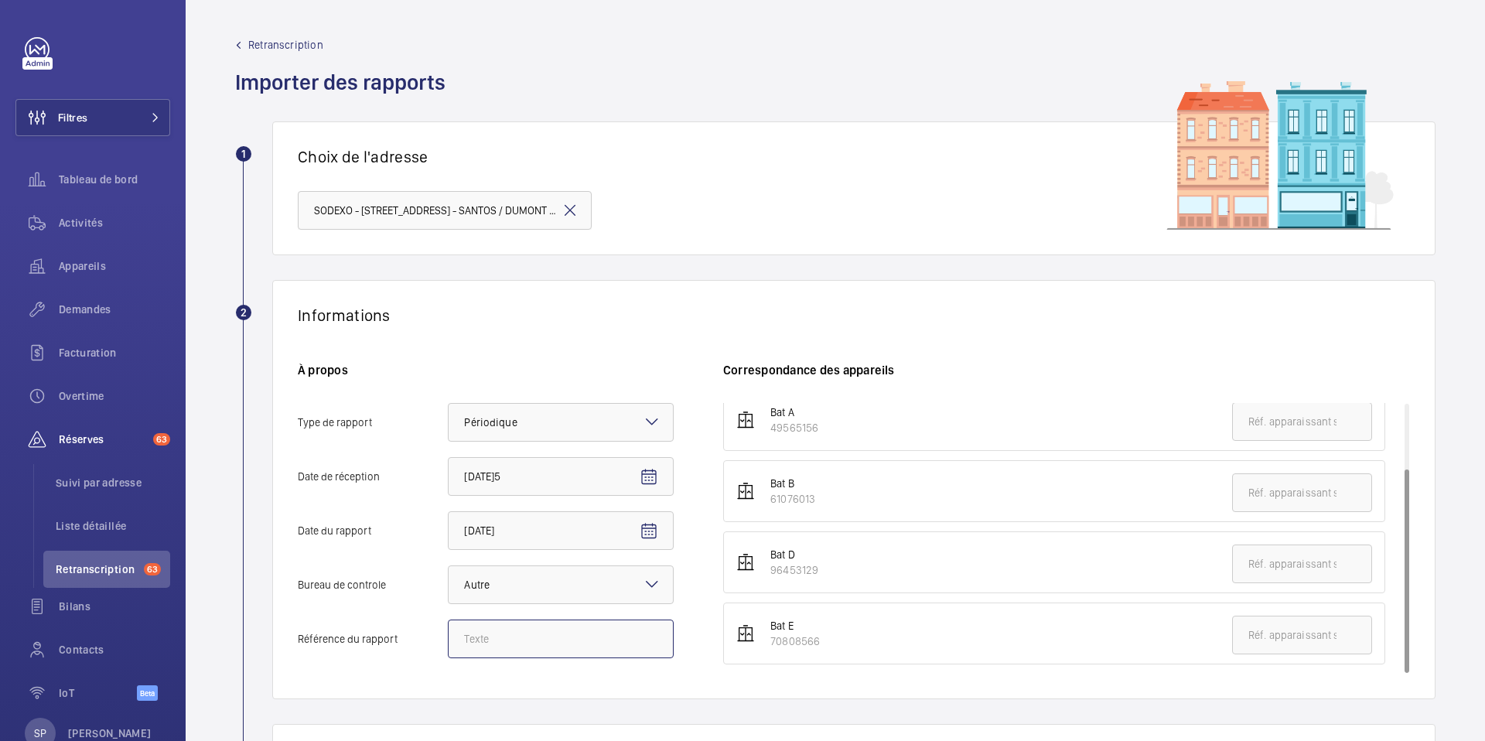
paste input "262306.02.21.25.S.001."
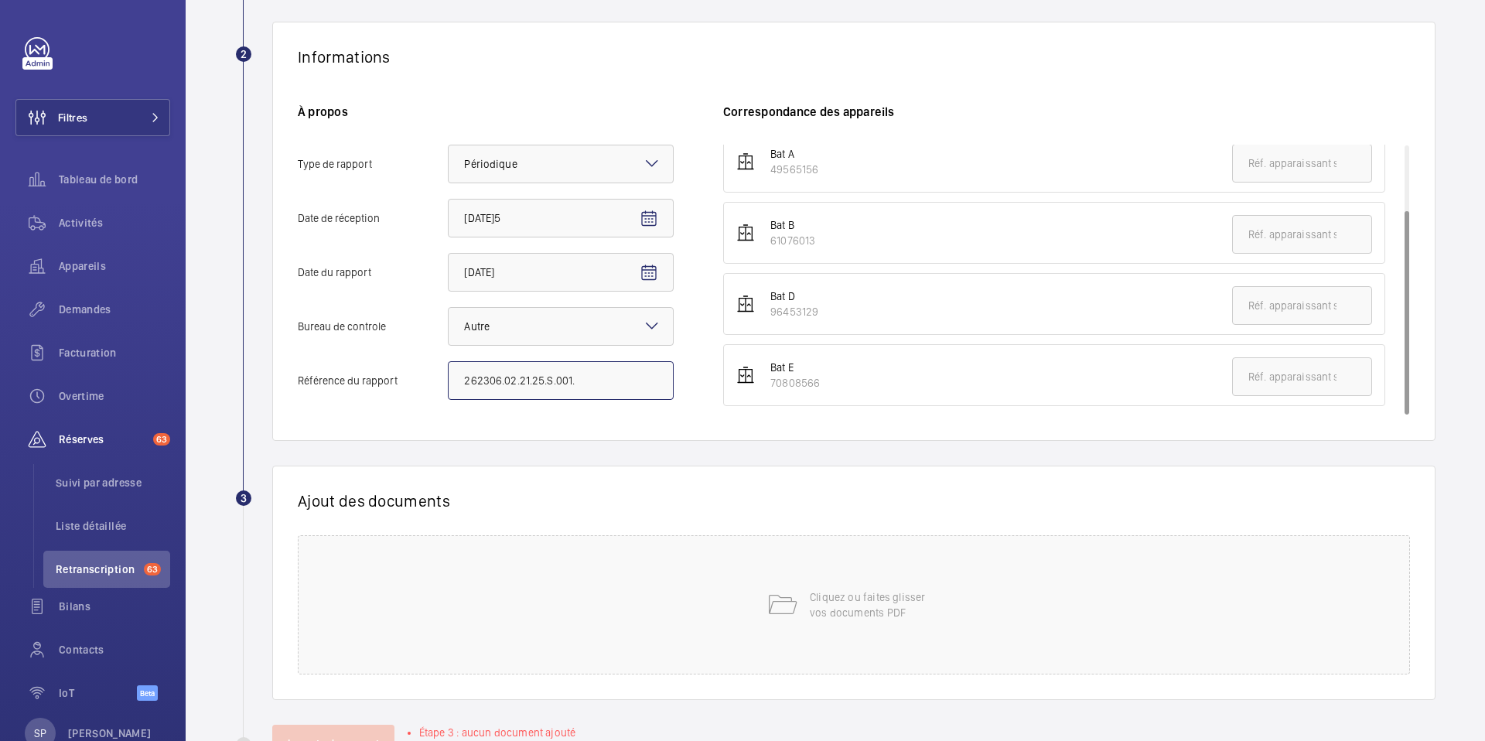
scroll to position [316, 0]
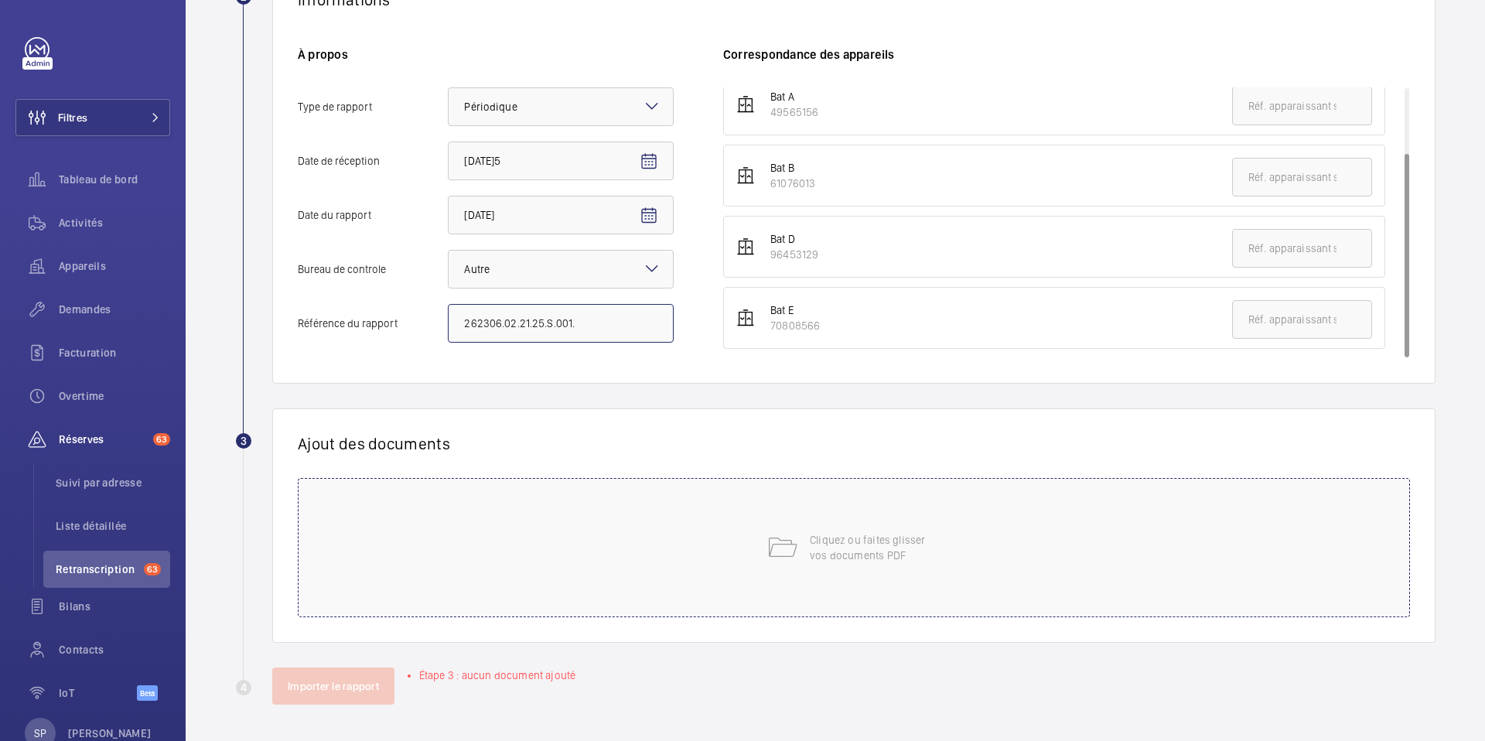
type input "262306.02.21.25.S.001."
click at [828, 575] on div "Cliquez ou faites glisser vos documents PDF" at bounding box center [854, 547] width 1112 height 139
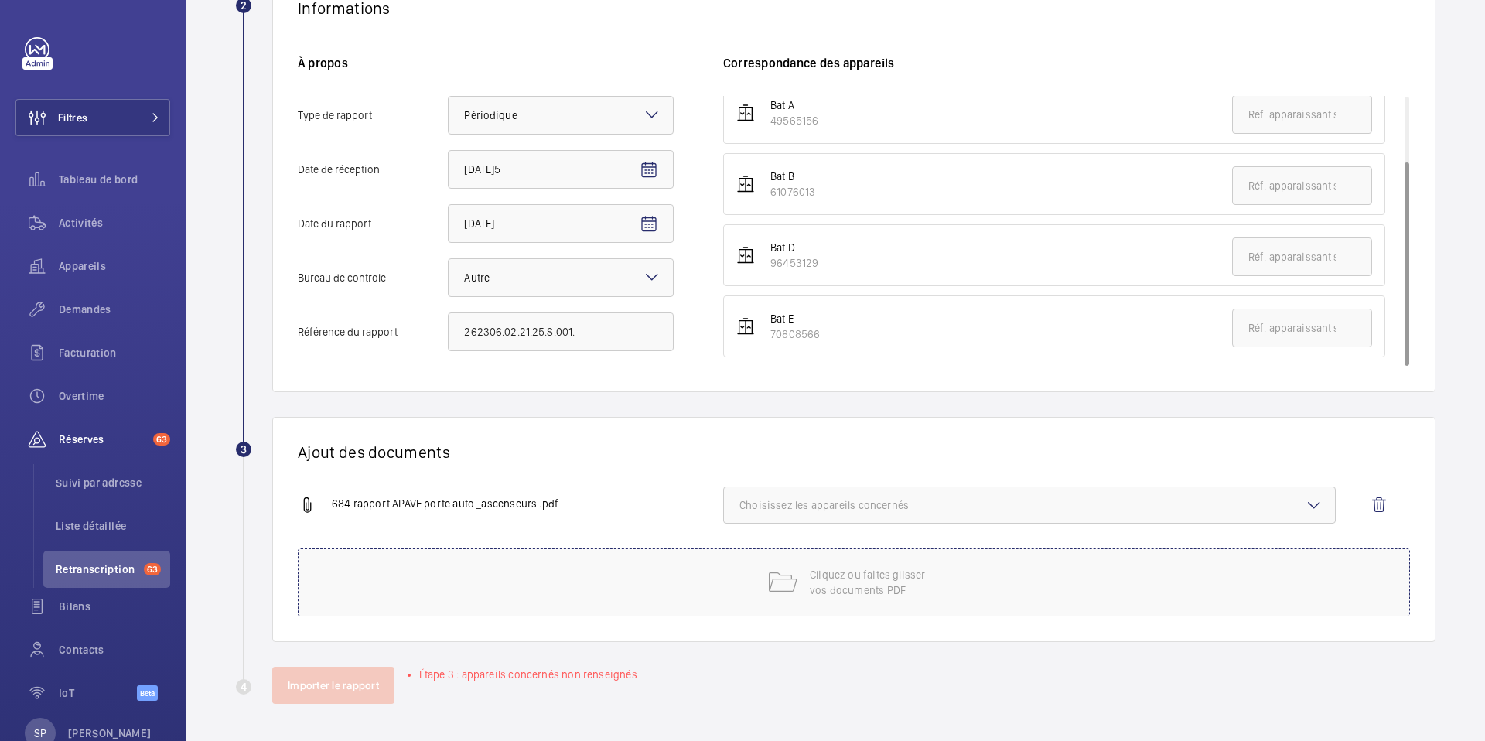
scroll to position [307, 0]
click at [997, 525] on div "684 rapport APAVE porte auto _ascenseurs .pdf Choisissez les appareils concernés" at bounding box center [848, 517] width 1100 height 62
click at [832, 504] on span "Choisissez les appareils concernés" at bounding box center [1029, 504] width 580 height 15
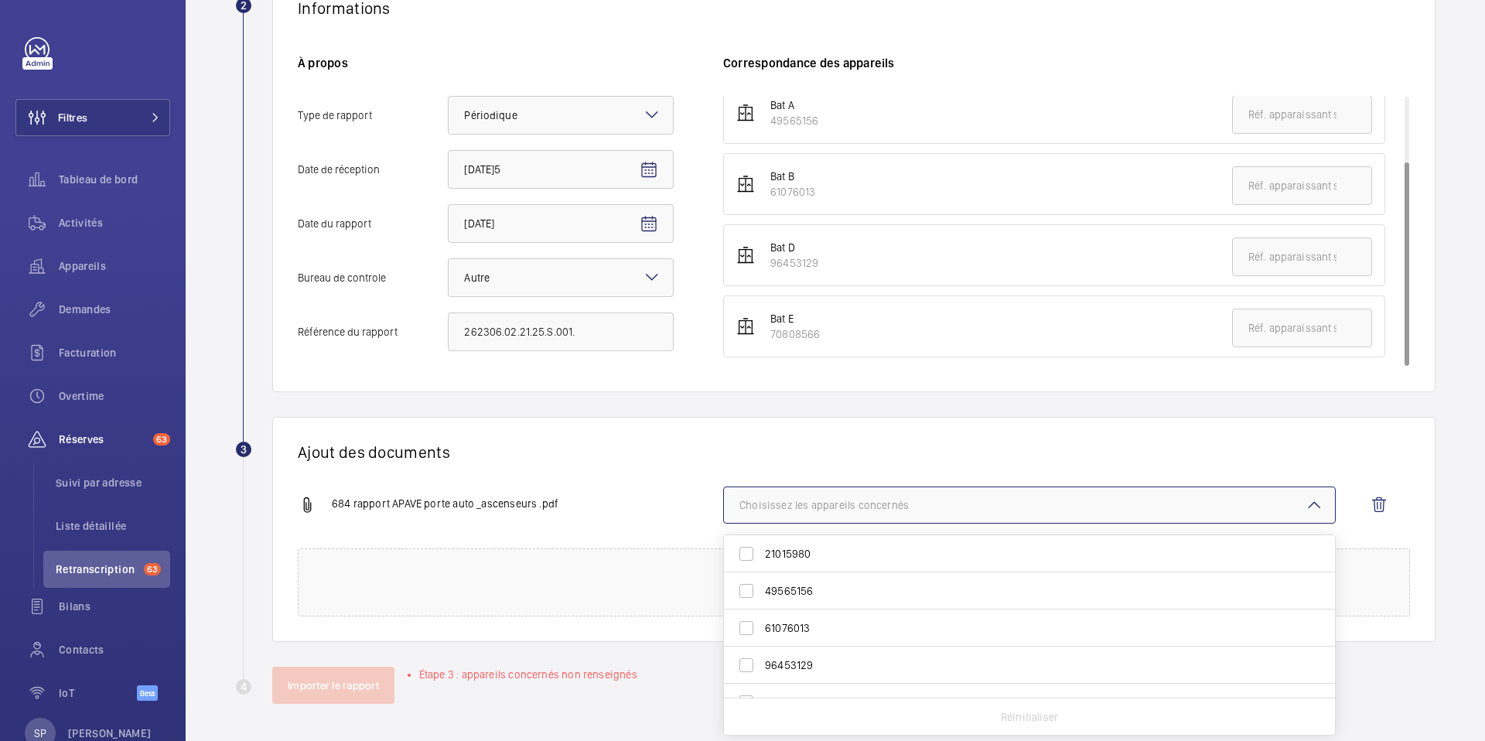
scroll to position [0, 0]
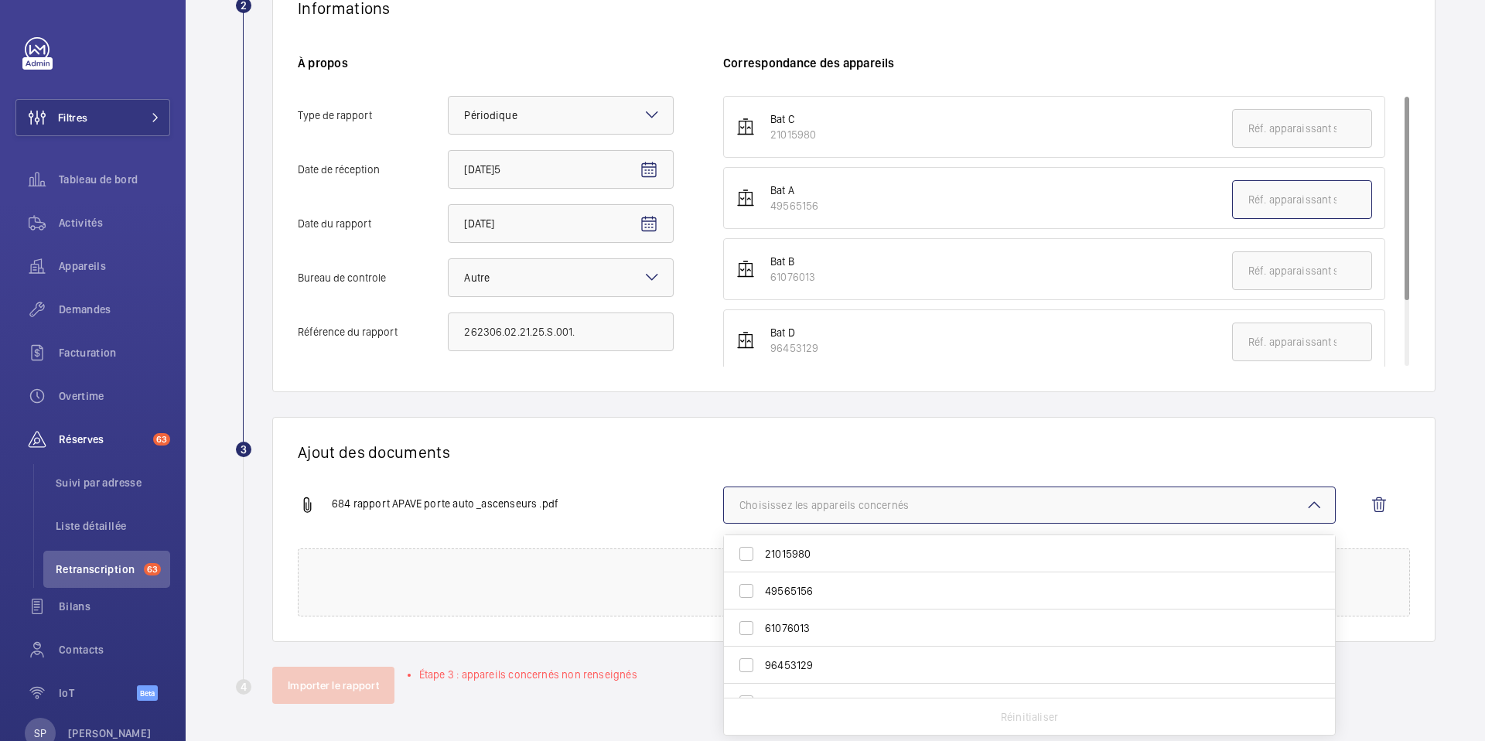
click at [1255, 198] on input "text" at bounding box center [1302, 199] width 140 height 39
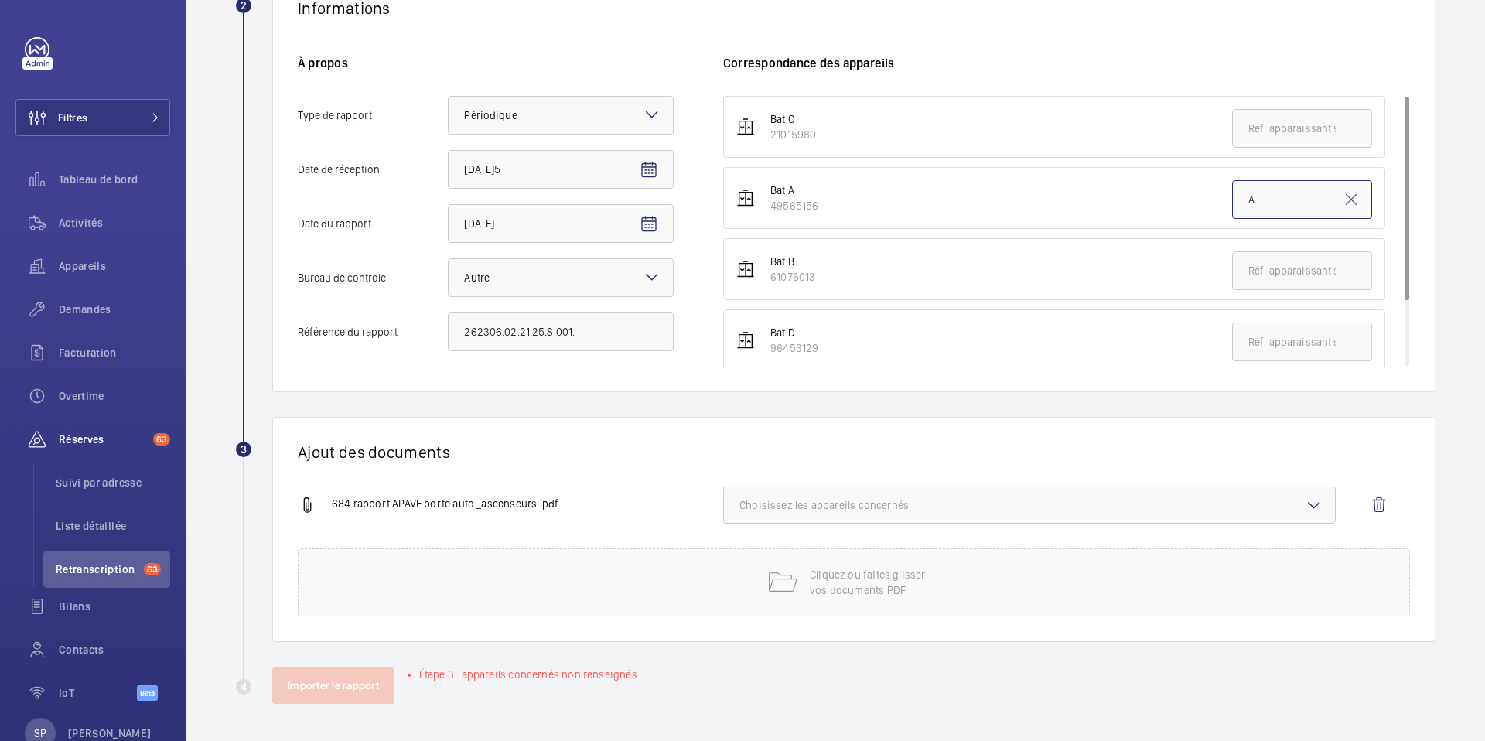
type input "A"
click at [1206, 502] on span "Choisissez les appareils concernés" at bounding box center [1029, 504] width 580 height 15
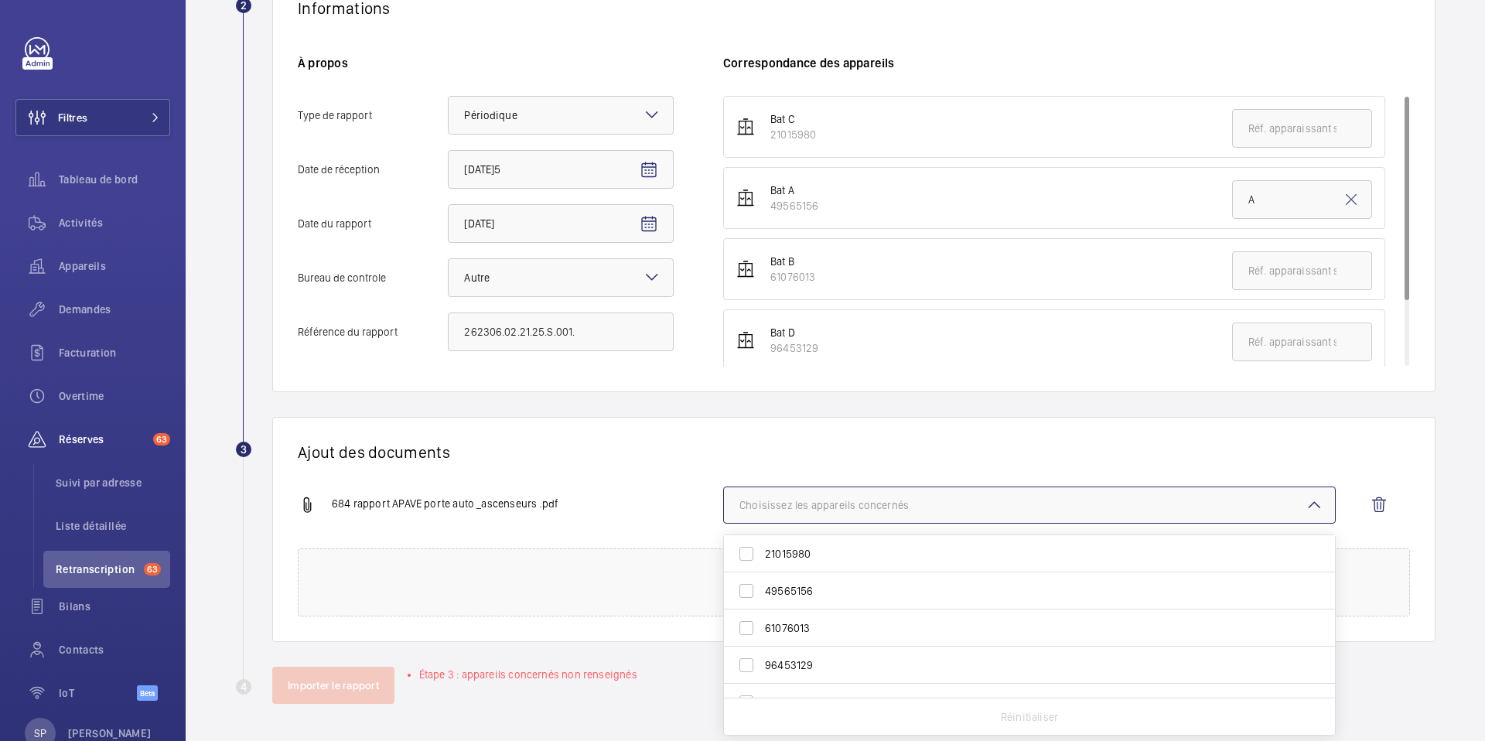
click at [920, 601] on label "49565156" at bounding box center [1018, 590] width 588 height 37
click at [762, 601] on input "49565156" at bounding box center [746, 590] width 31 height 31
checkbox input "true"
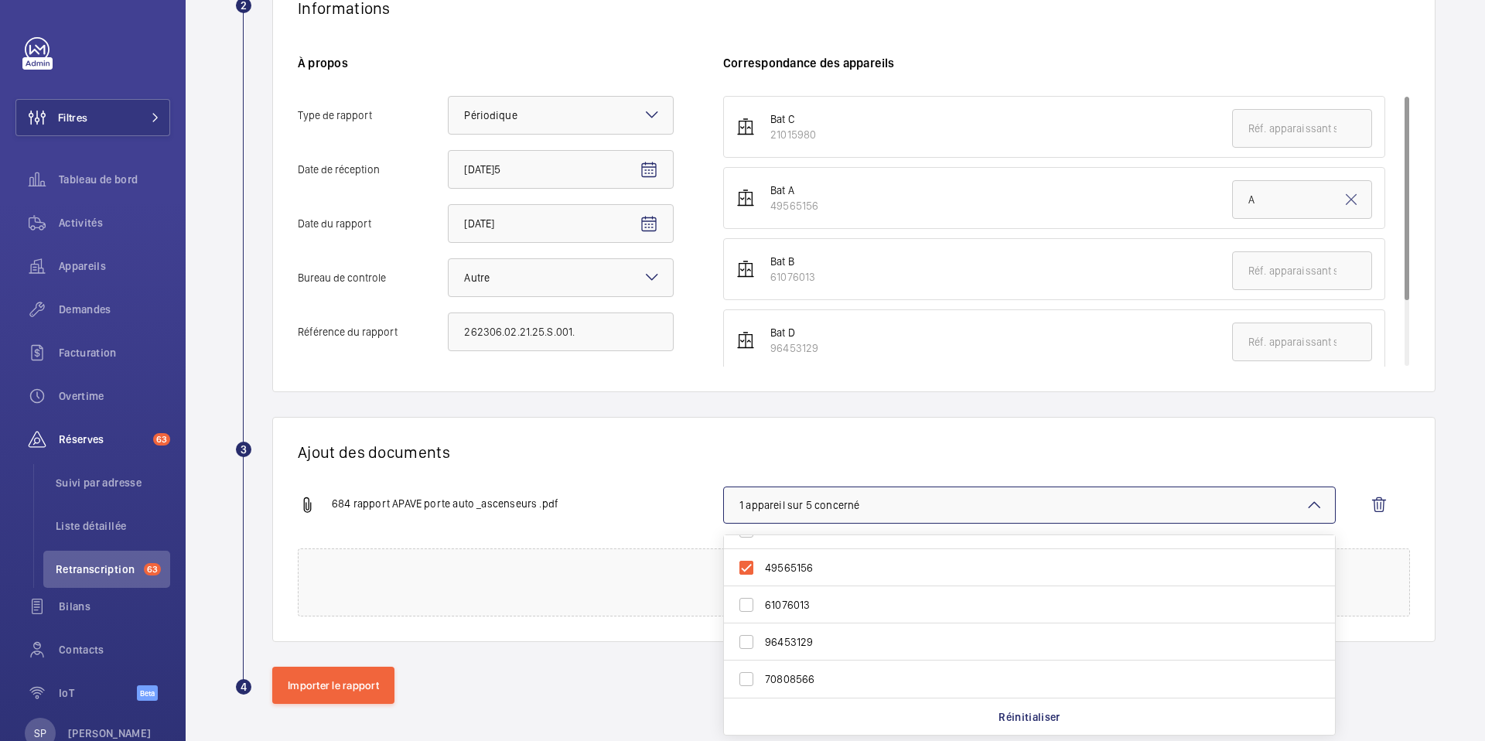
click at [809, 643] on span "96453129" at bounding box center [1030, 641] width 531 height 15
click at [762, 643] on input "96453129" at bounding box center [746, 641] width 31 height 31
checkbox input "true"
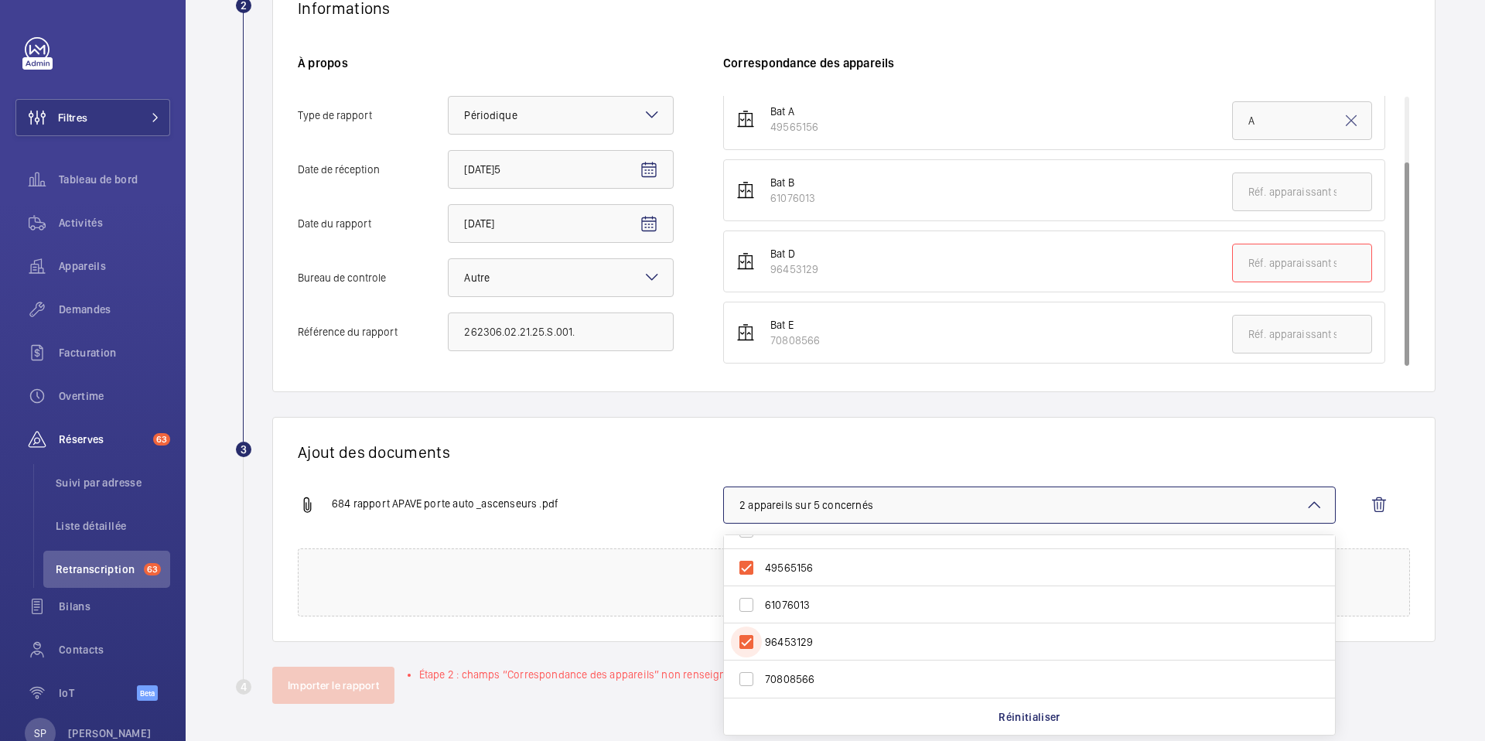
scroll to position [85, 0]
click at [1279, 331] on input "text" at bounding box center [1302, 328] width 140 height 39
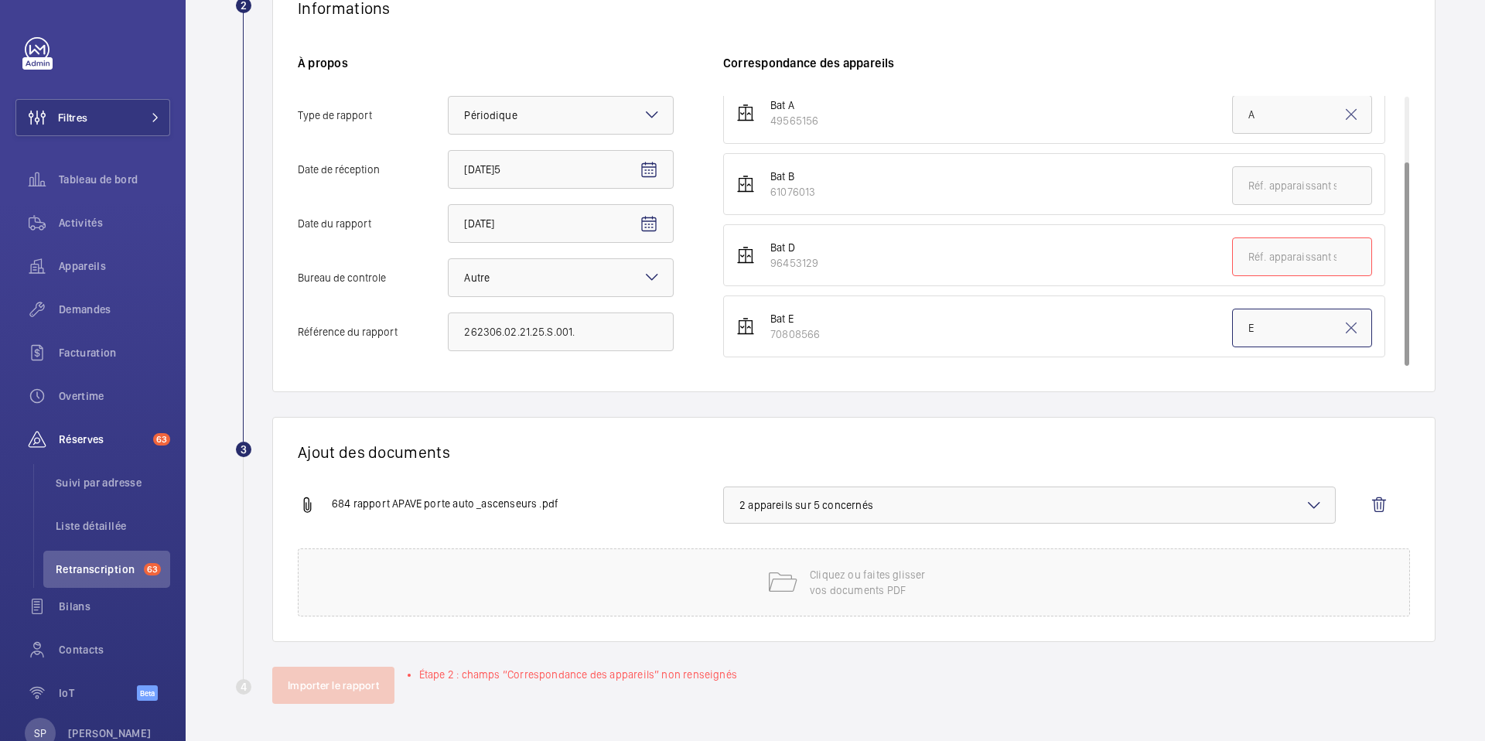
type input "E"
click at [1033, 506] on span "2 appareils sur 5 concernés" at bounding box center [1029, 504] width 580 height 15
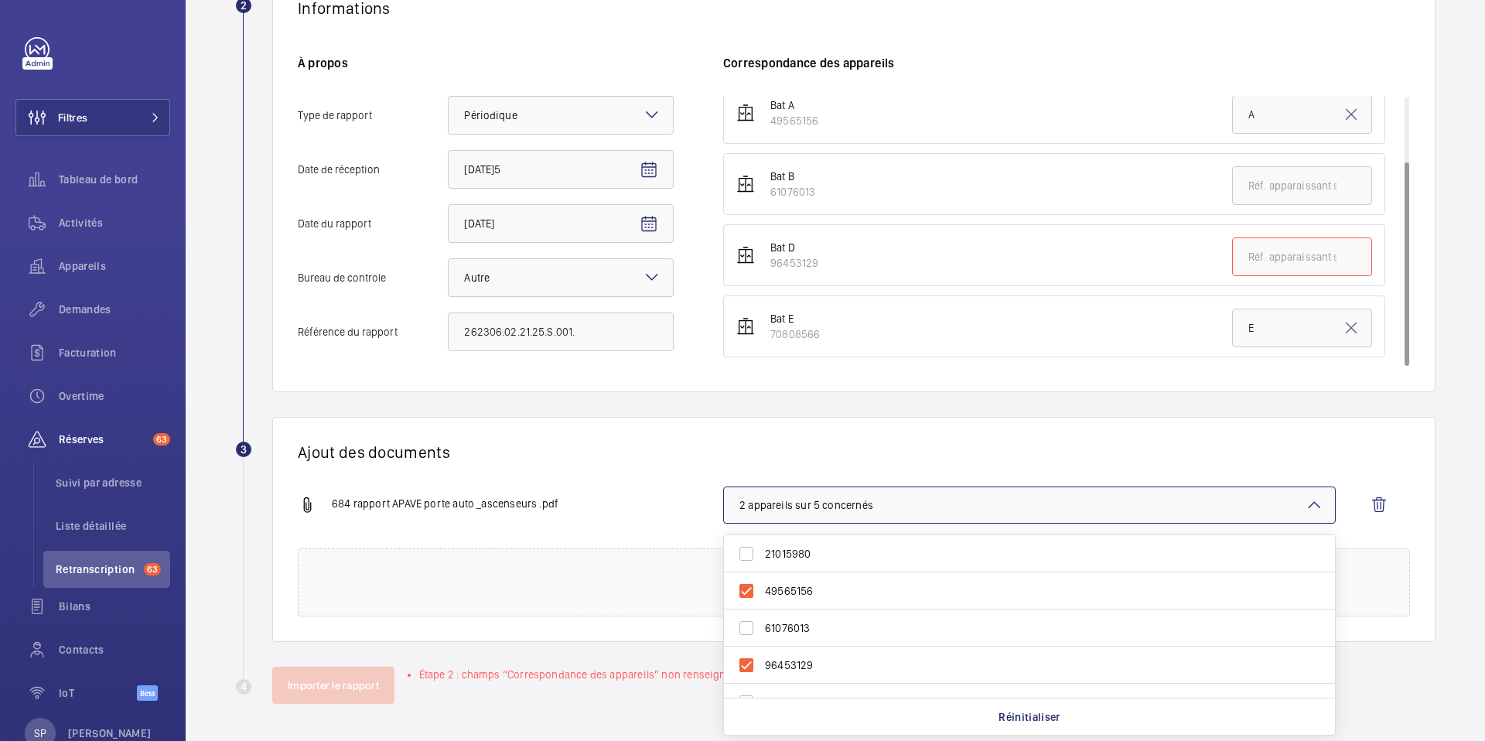
scroll to position [23, 0]
click at [814, 681] on span "70808566" at bounding box center [1030, 678] width 531 height 15
click at [762, 681] on input "70808566" at bounding box center [746, 679] width 31 height 31
checkbox input "true"
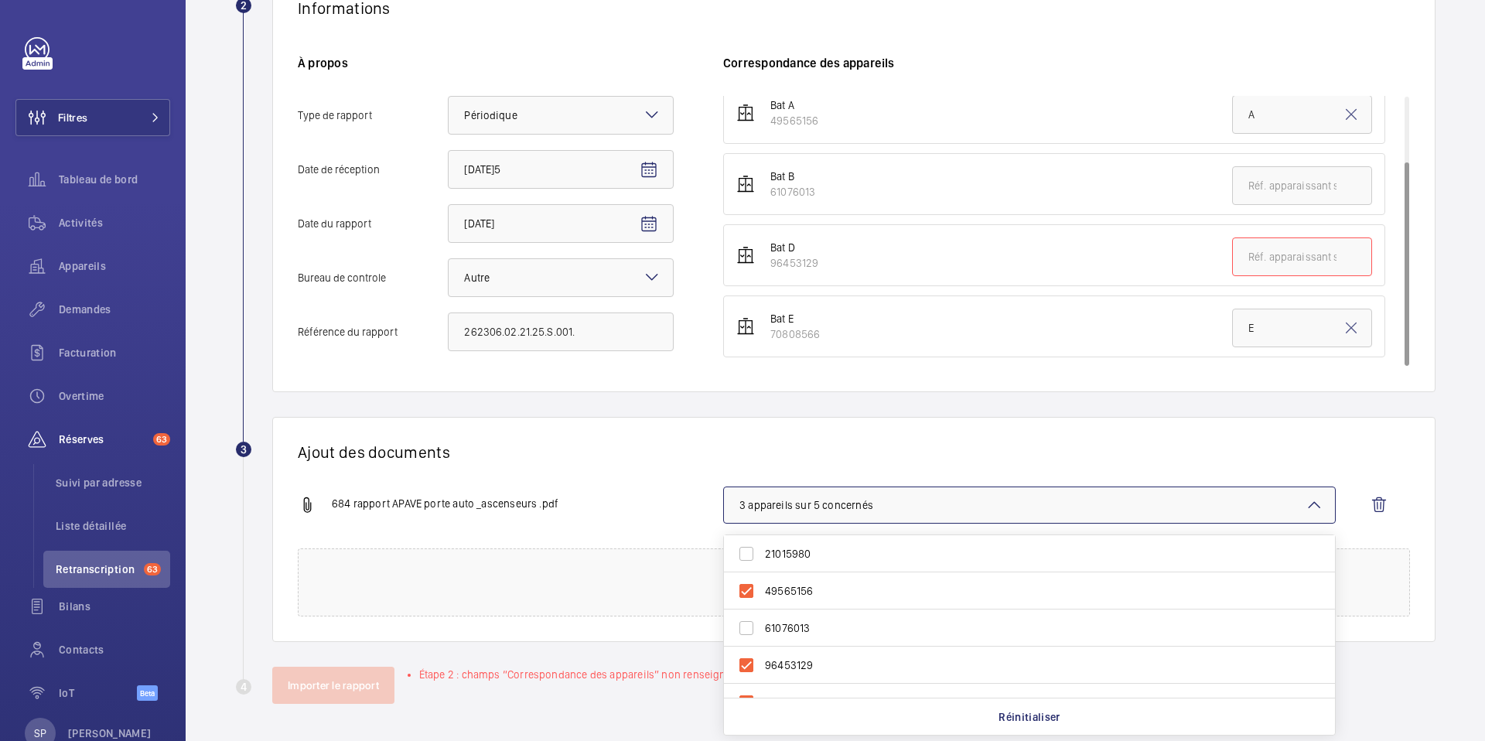
click at [756, 545] on label "21015980" at bounding box center [1018, 553] width 588 height 37
click at [756, 545] on input "21015980" at bounding box center [746, 553] width 31 height 31
checkbox input "true"
click at [1264, 252] on input "text" at bounding box center [1302, 256] width 140 height 39
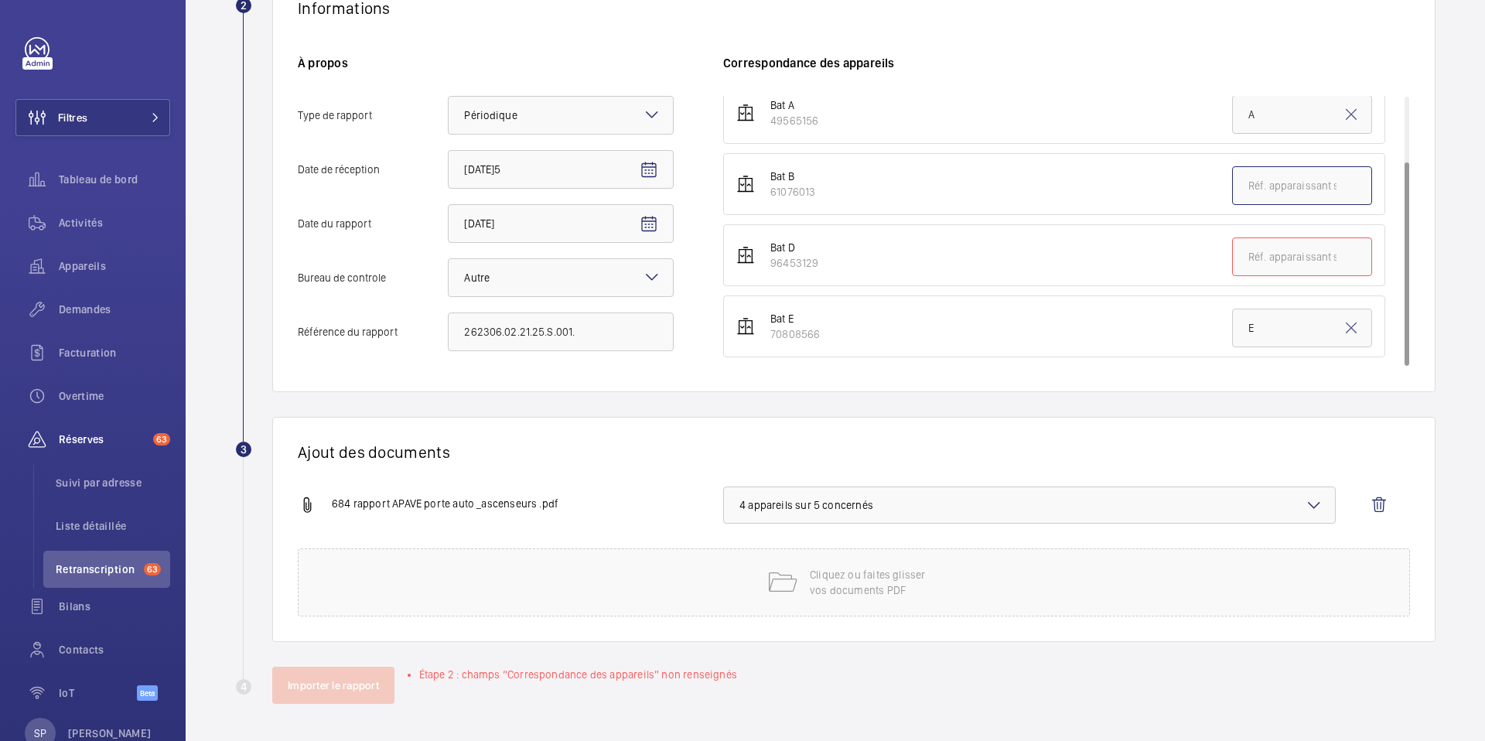
click at [1257, 193] on input "text" at bounding box center [1302, 185] width 140 height 39
paste input "690760013"
type input "690760013"
click at [1033, 507] on span "4 appareils sur 5 concernés" at bounding box center [1029, 504] width 580 height 15
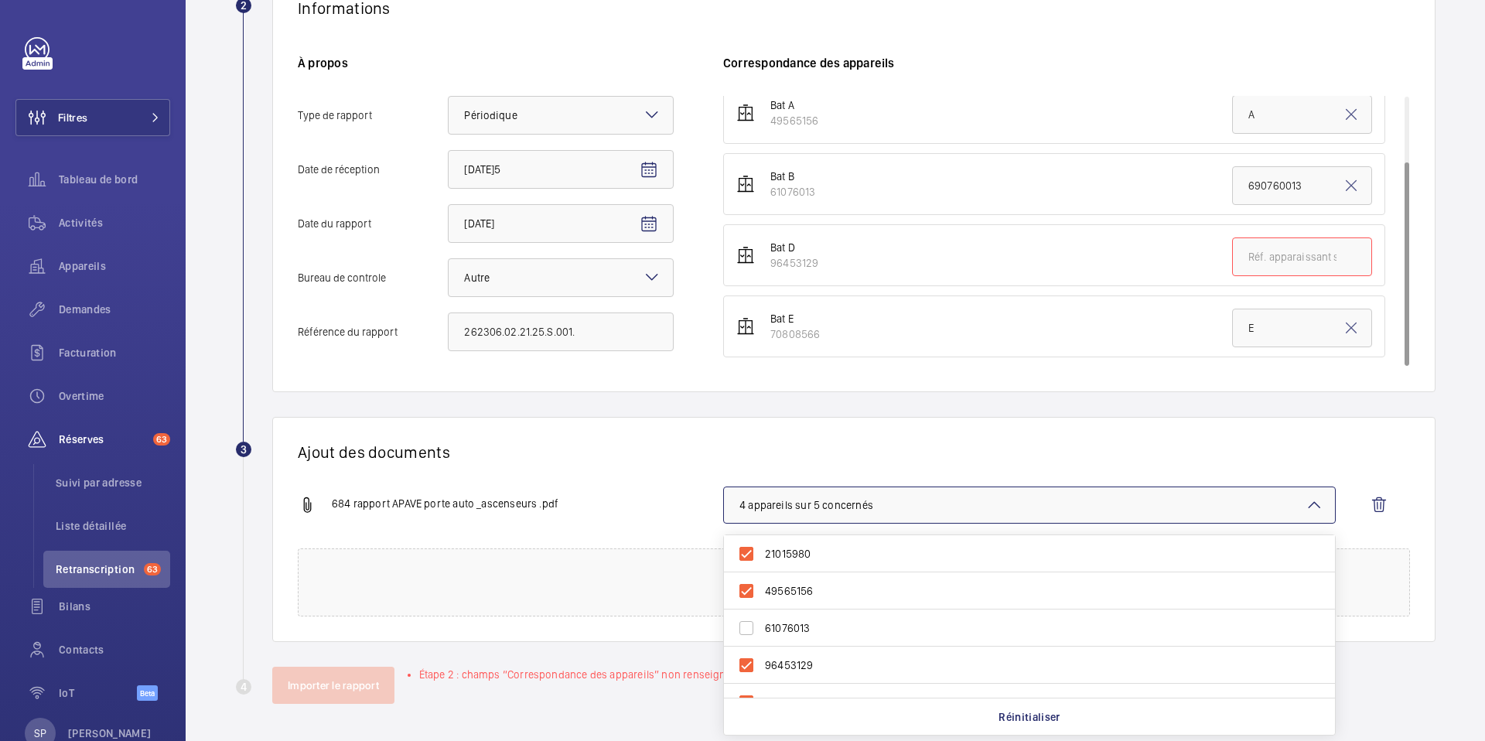
click at [851, 630] on span "61076013" at bounding box center [1030, 627] width 531 height 15
click at [762, 630] on input "61076013" at bounding box center [746, 628] width 31 height 31
checkbox input "true"
click at [659, 497] on div "684 rapport APAVE porte auto _ascenseurs .pdf" at bounding box center [510, 505] width 425 height 19
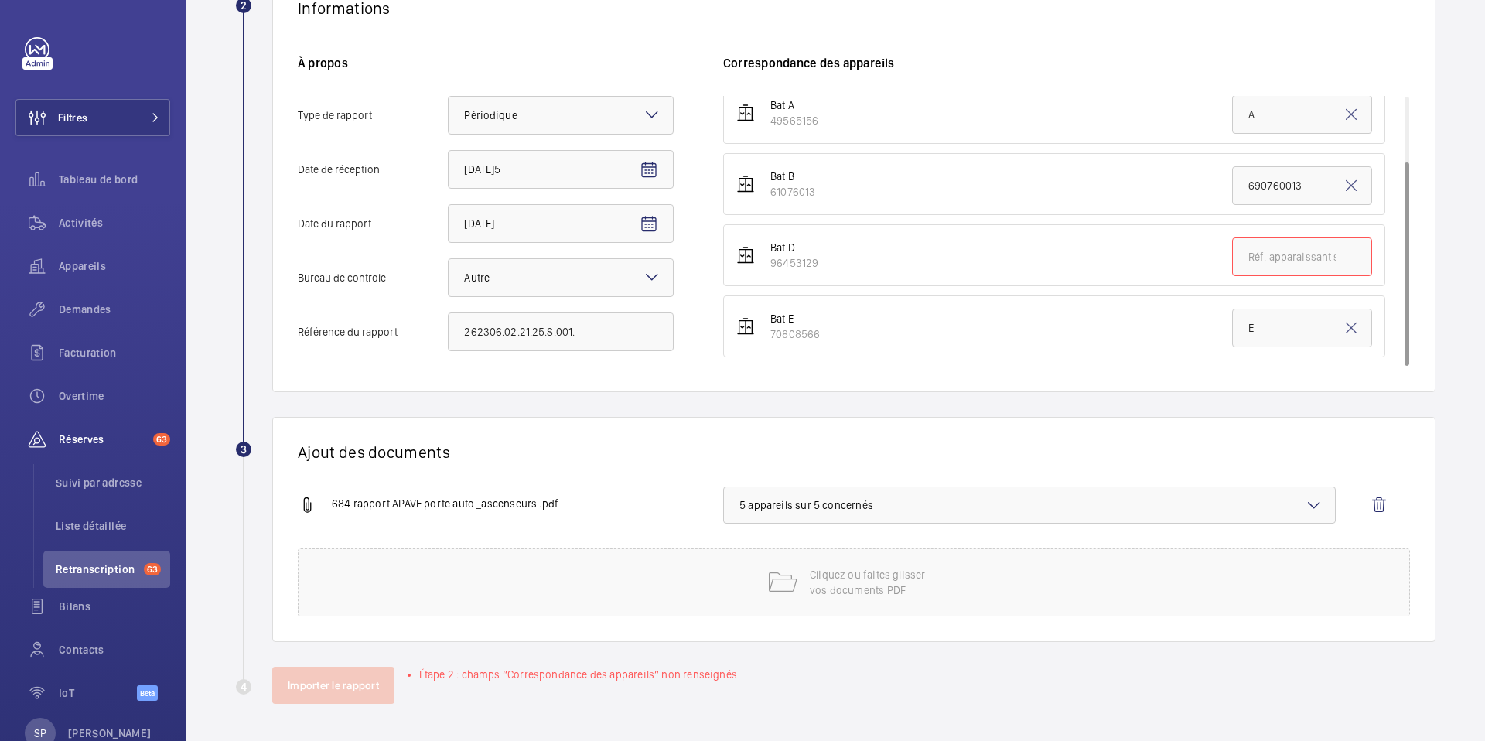
drag, startPoint x: 770, startPoint y: 265, endPoint x: 828, endPoint y: 264, distance: 58.0
click at [828, 264] on li "Bat D 96453129" at bounding box center [1054, 255] width 662 height 62
copy div "96453129"
click at [1267, 261] on input "text" at bounding box center [1302, 256] width 140 height 39
paste input "96453129"
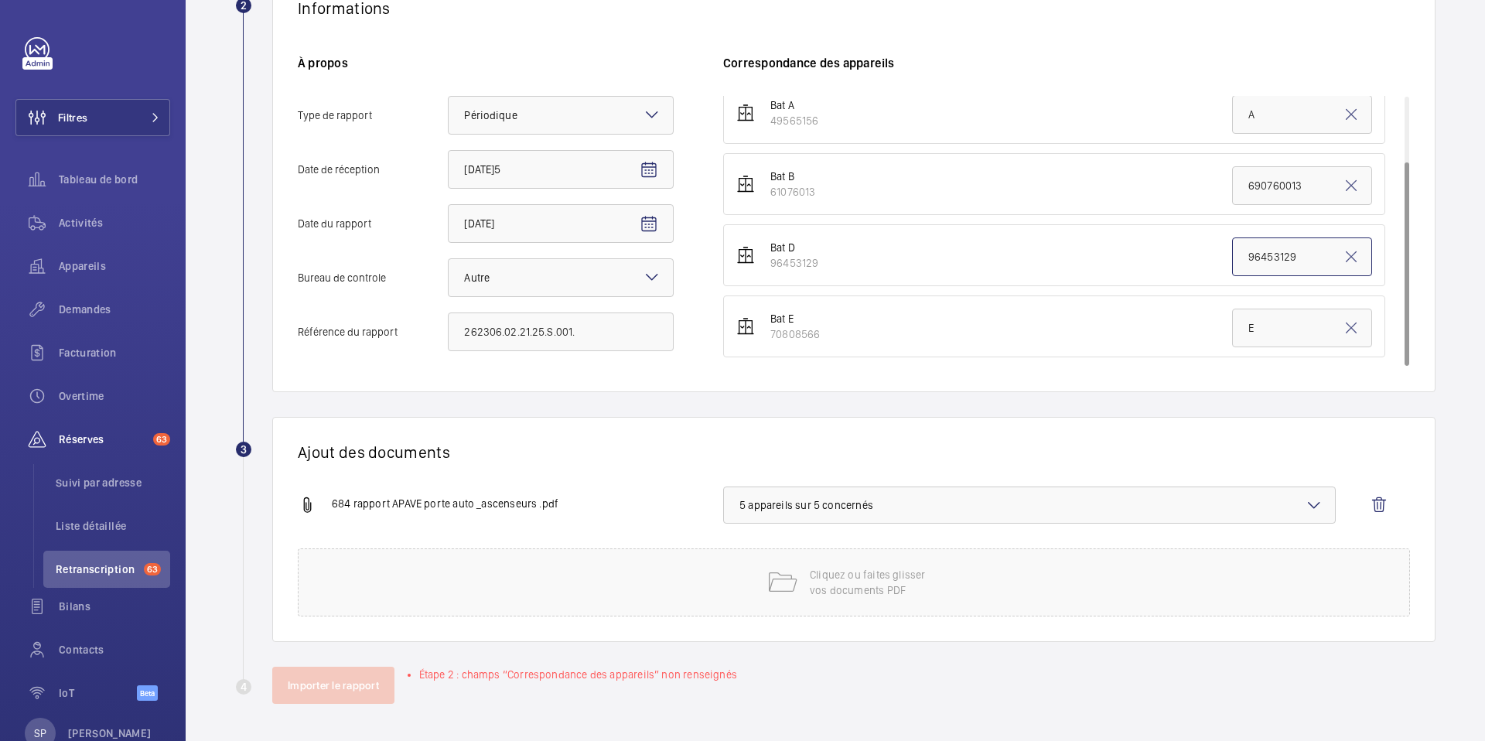
click at [1267, 261] on input "96453129" at bounding box center [1302, 256] width 140 height 39
type input "96453129"
click at [715, 573] on div "Cliquez ou faites glisser vos documents PDF" at bounding box center [854, 582] width 1112 height 68
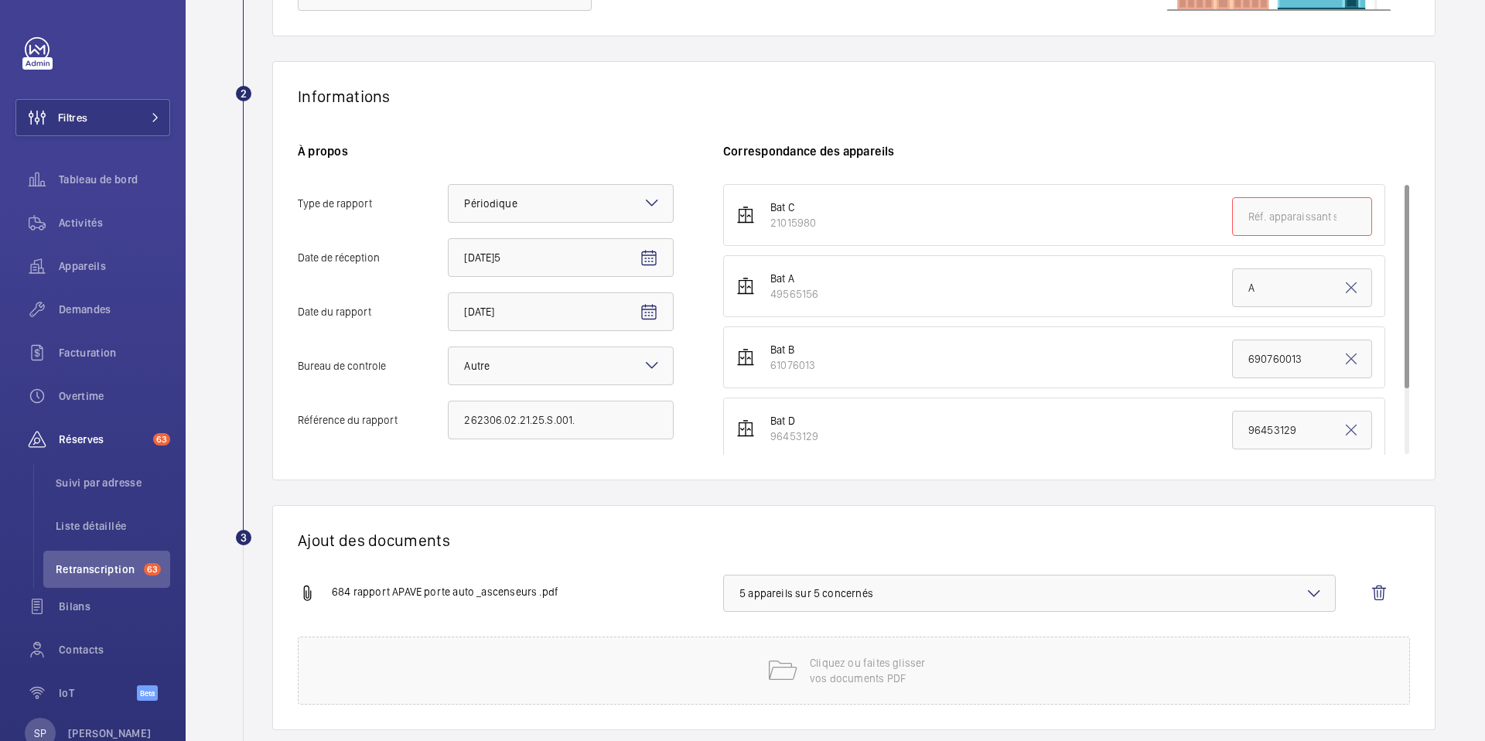
click at [776, 230] on div "21015980" at bounding box center [793, 222] width 46 height 15
drag, startPoint x: 770, startPoint y: 224, endPoint x: 823, endPoint y: 223, distance: 53.4
click at [823, 223] on li "Bat C 21015980" at bounding box center [1054, 215] width 662 height 62
copy div "21015980"
click at [1319, 227] on input "text" at bounding box center [1302, 216] width 140 height 39
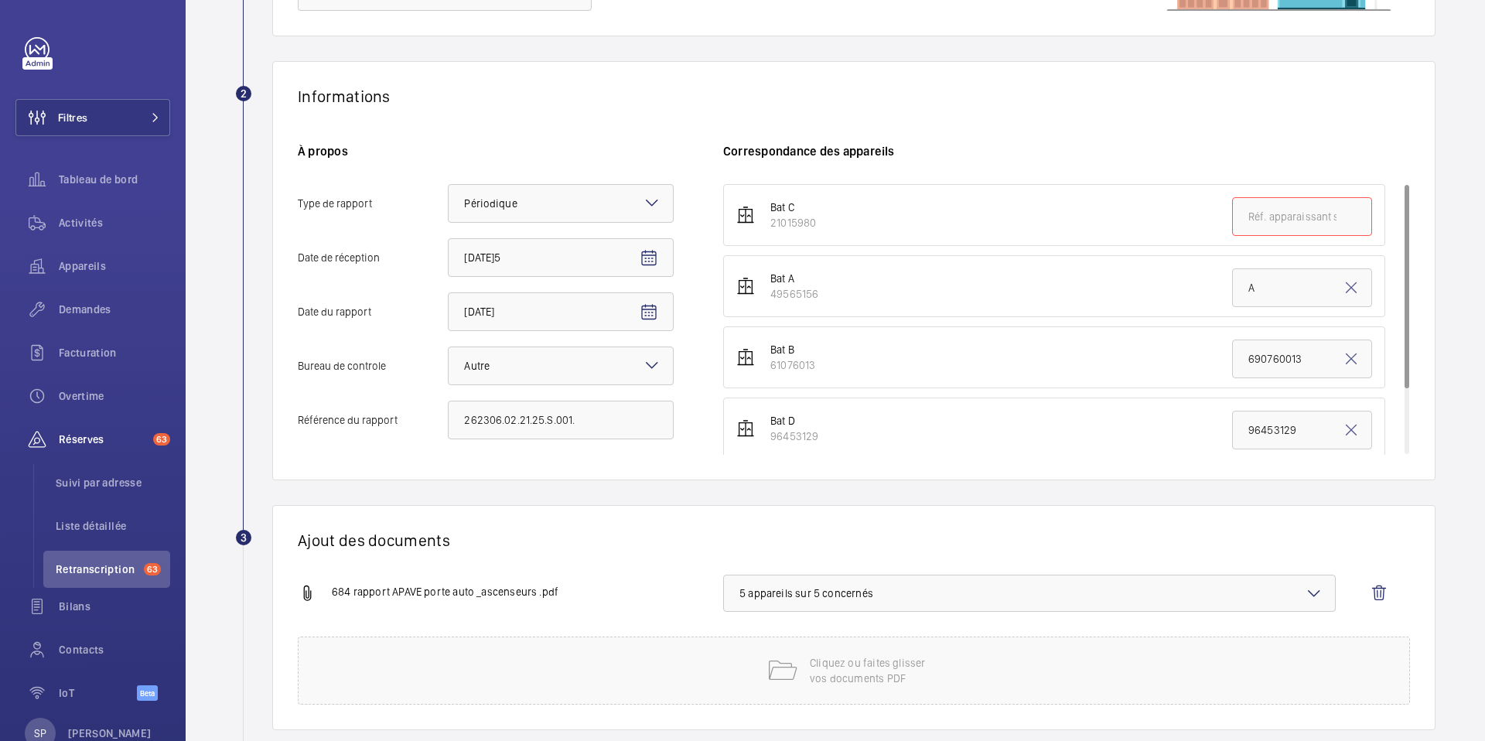
paste input "21015980"
type input "21015980"
click at [831, 124] on div "Informations À propos Type de rapport Faites un choix × Périodique × Date de ré…" at bounding box center [853, 270] width 1163 height 419
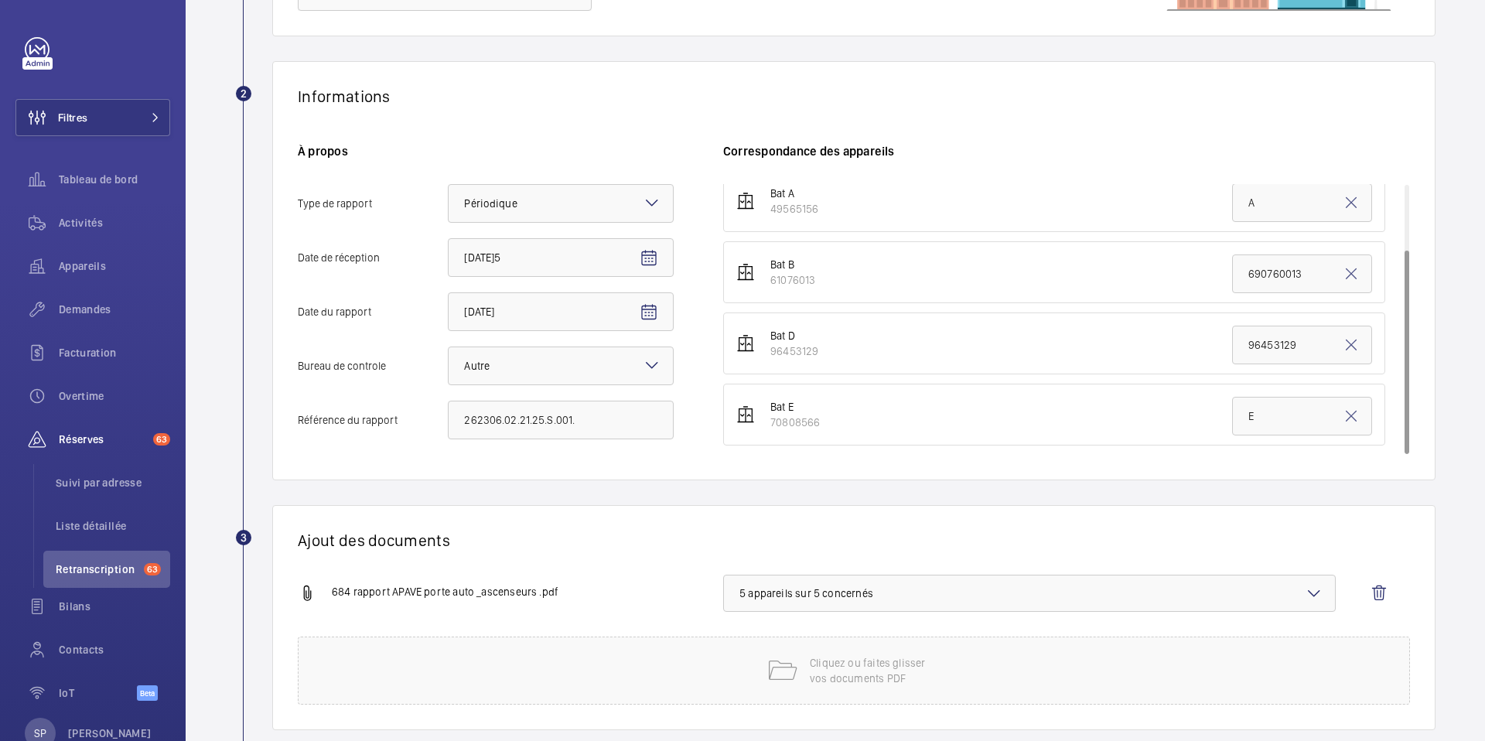
scroll to position [307, 0]
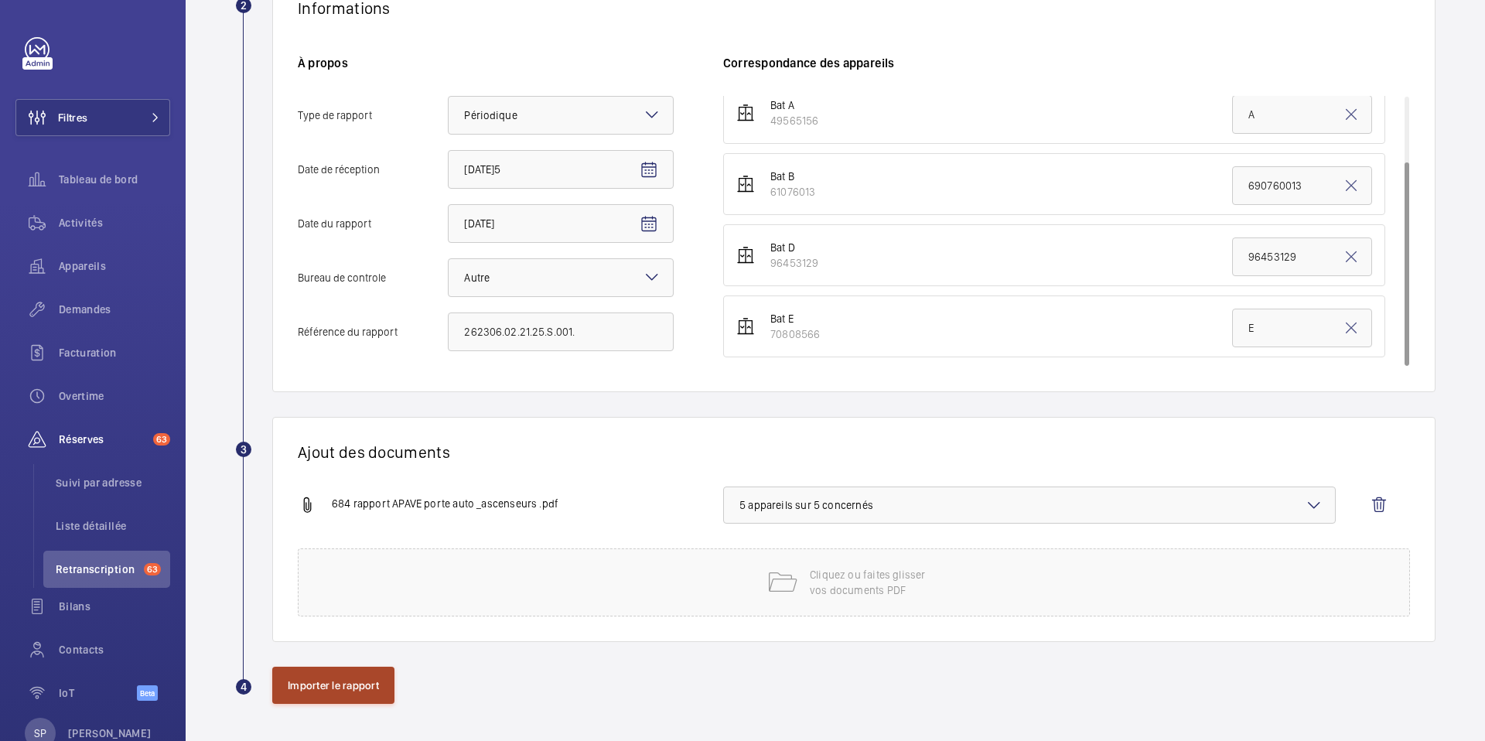
click at [303, 691] on button "Importer le rapport" at bounding box center [333, 685] width 122 height 37
